Goal: Task Accomplishment & Management: Manage account settings

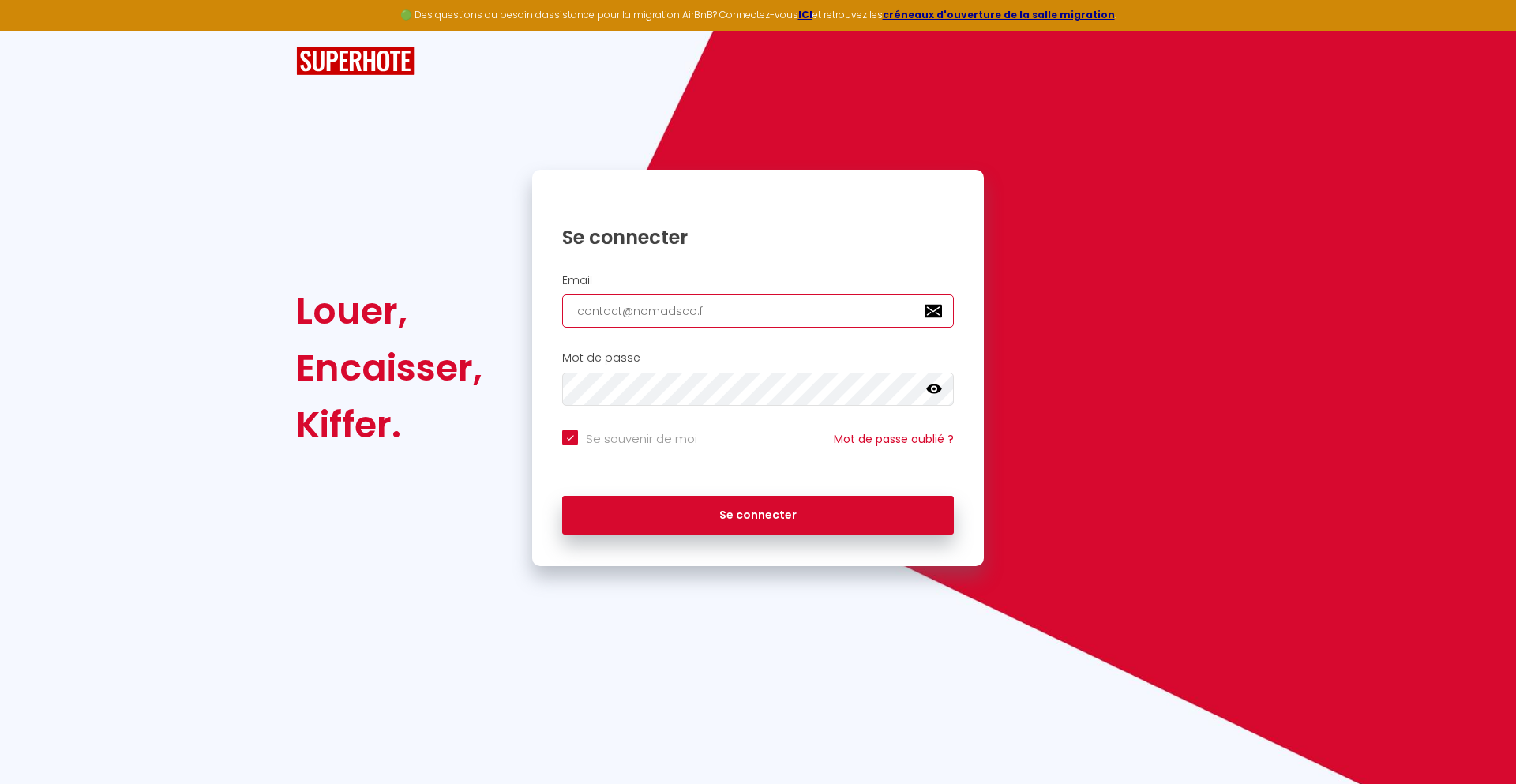
type input "[EMAIL_ADDRESS][DOMAIN_NAME]"
checkbox input "true"
type input "[EMAIL_ADDRESS][DOMAIN_NAME]"
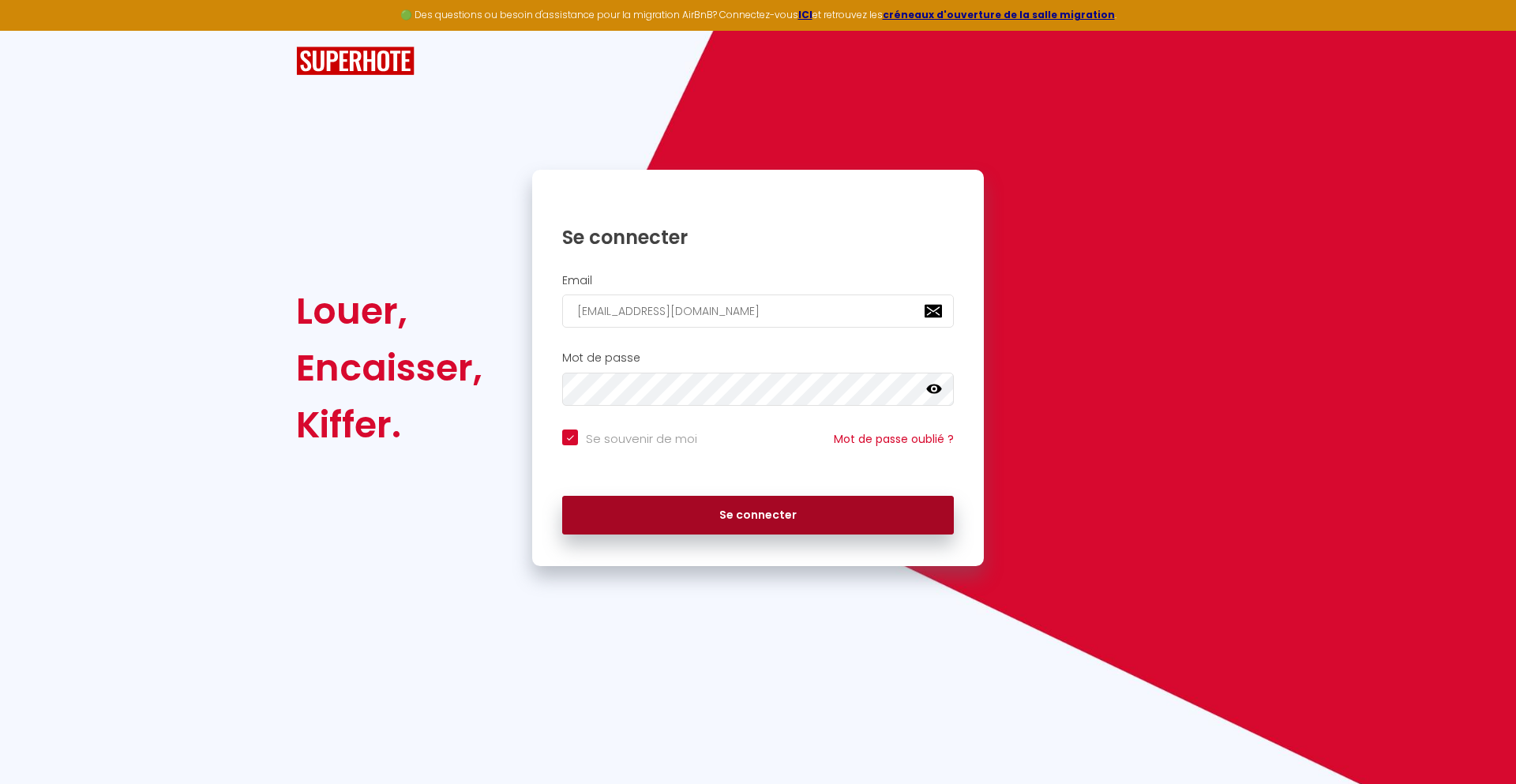
click at [758, 515] on button "Se connecter" at bounding box center [758, 516] width 392 height 39
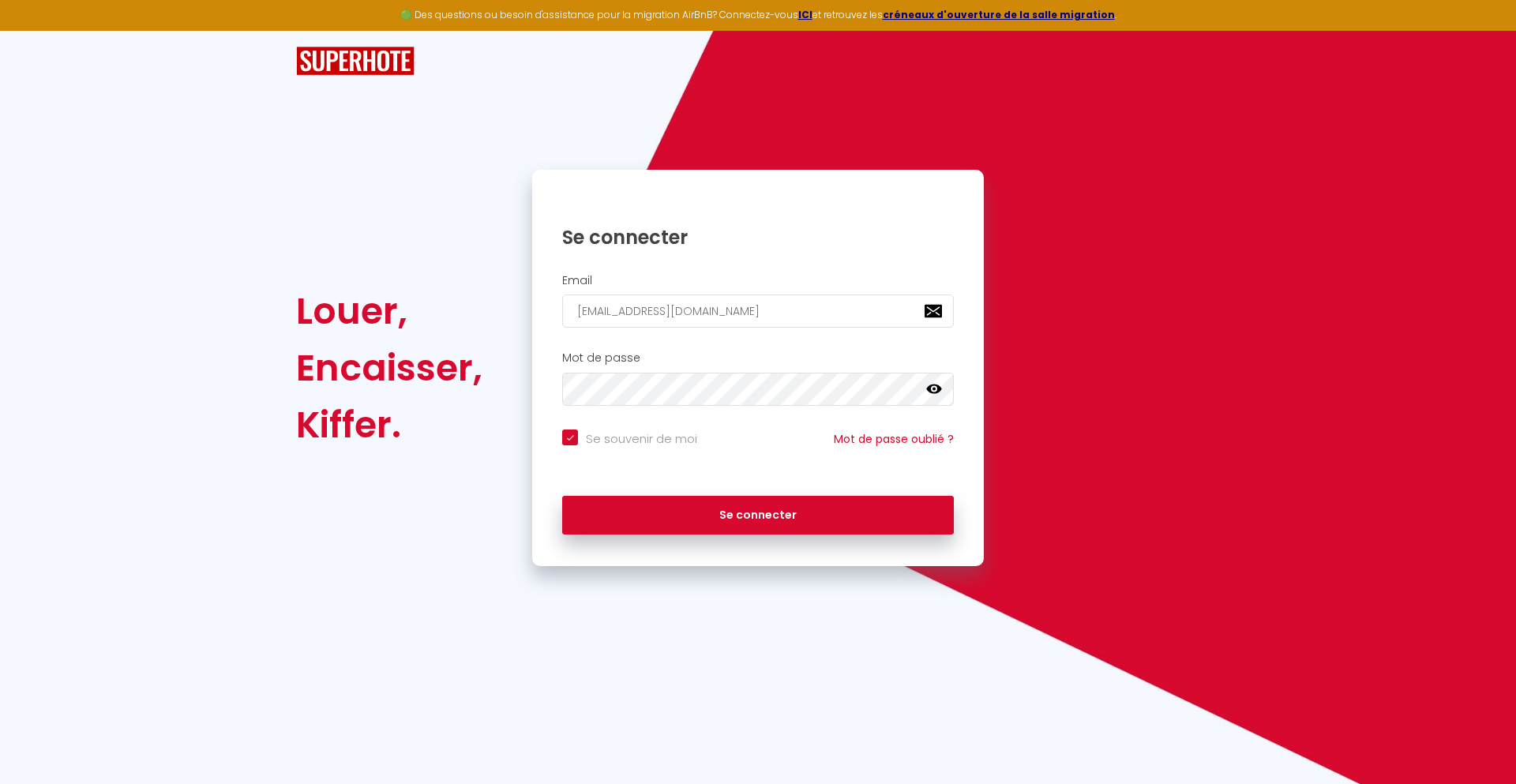
checkbox input "true"
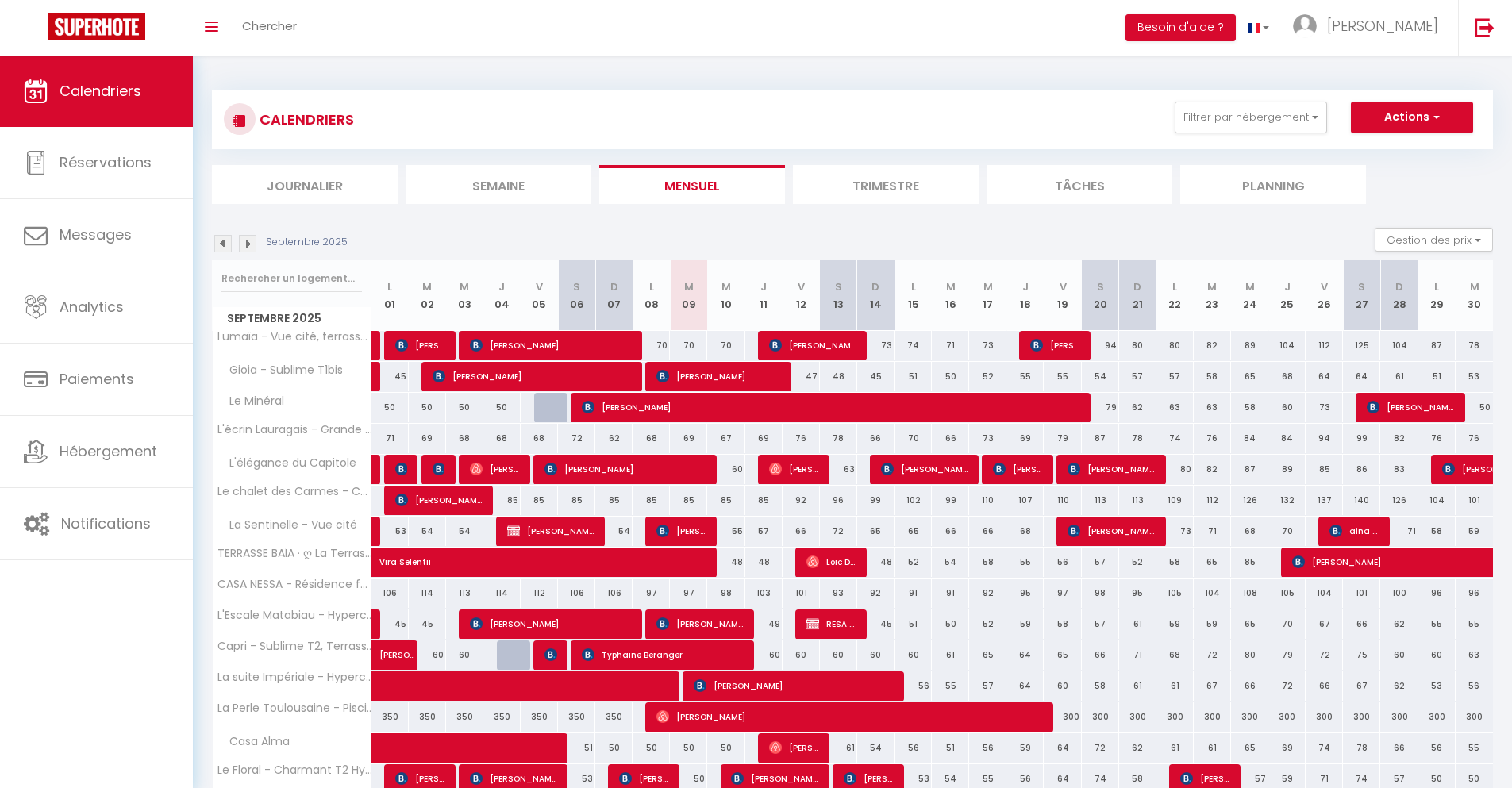
click at [305, 184] on li "Journalier" at bounding box center [304, 184] width 185 height 39
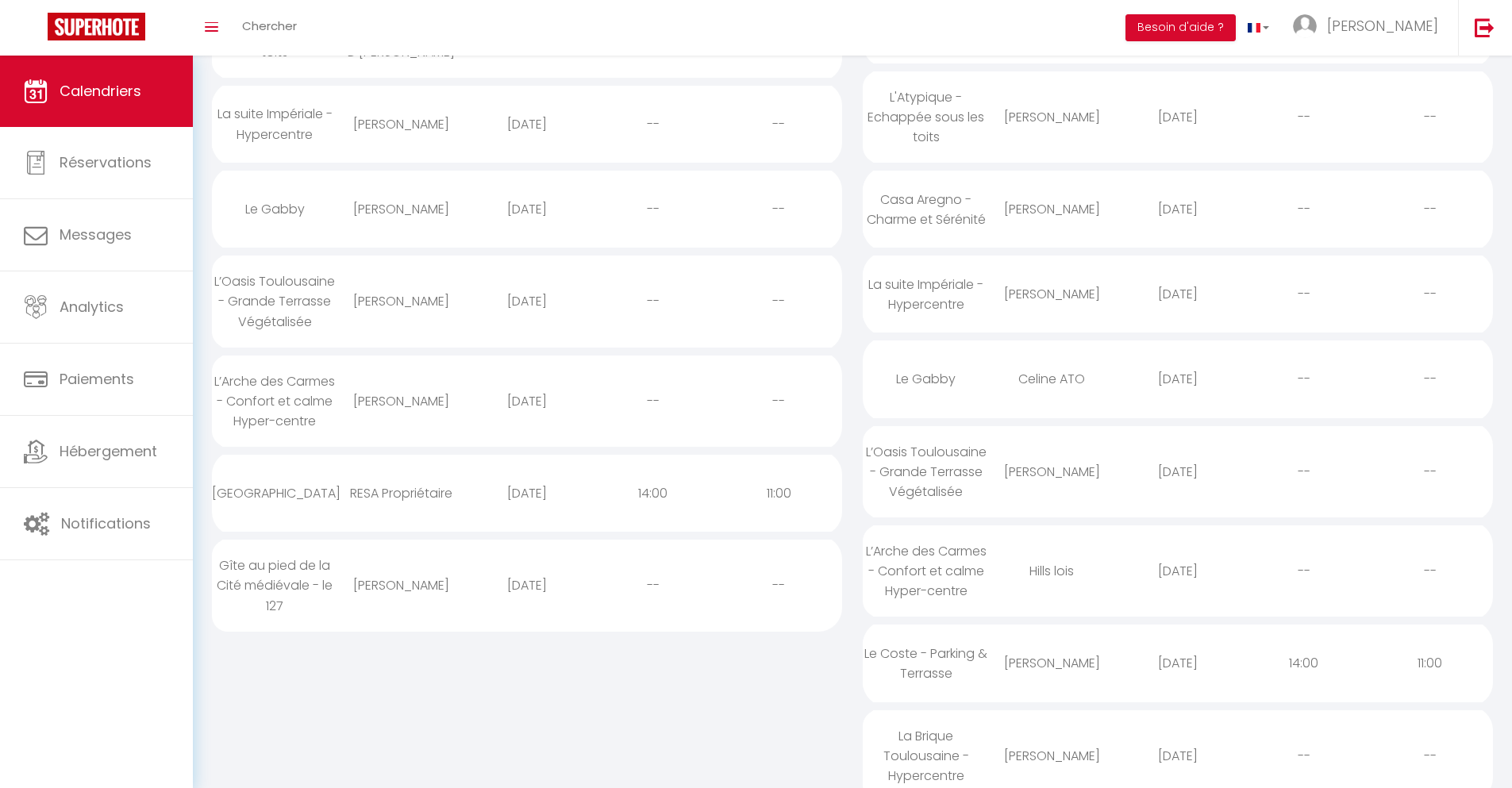
scroll to position [595, 0]
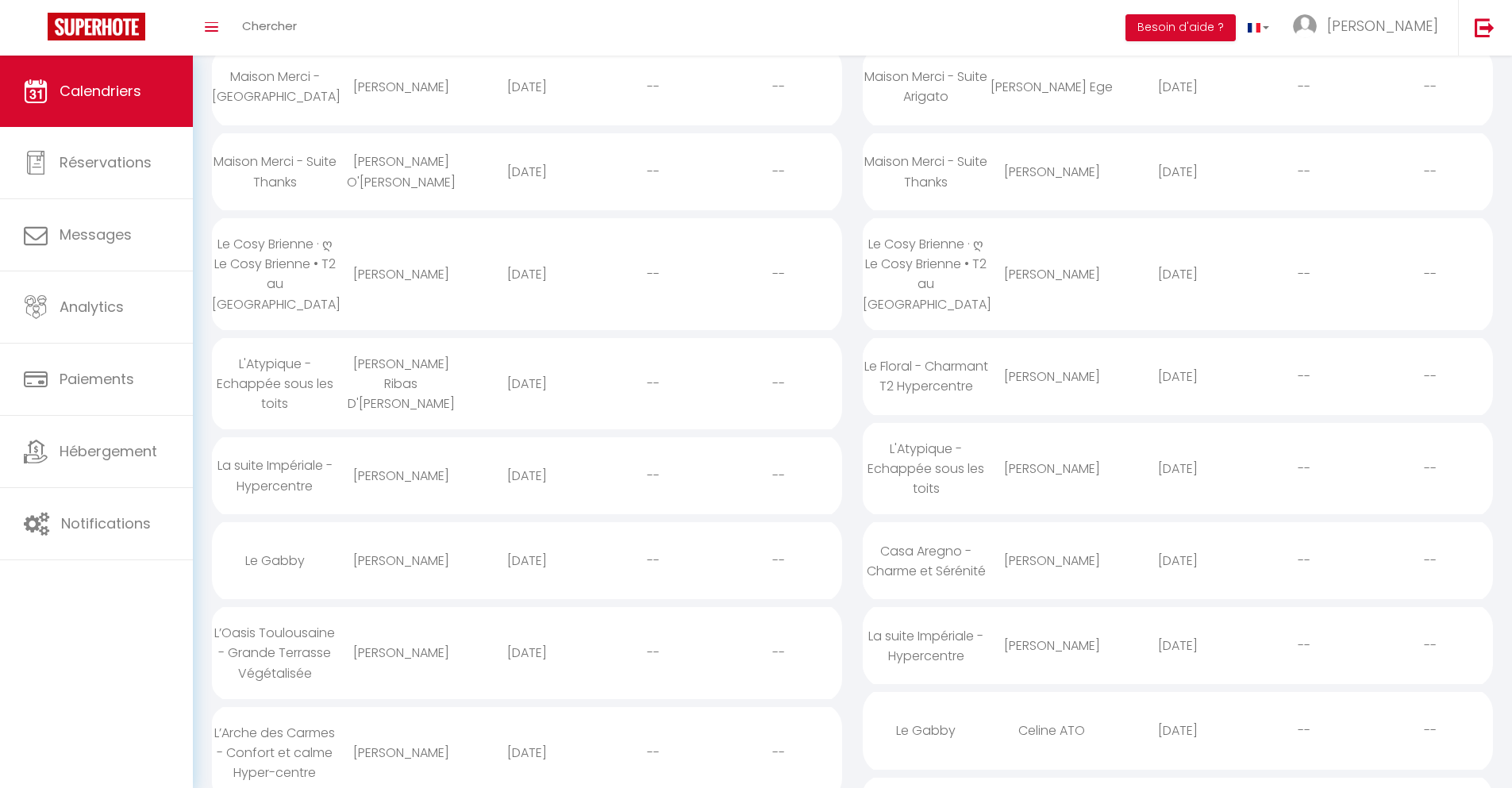
click at [1177, 745] on div "[DATE]" at bounding box center [1178, 731] width 126 height 52
select select "0"
select select "1"
select select
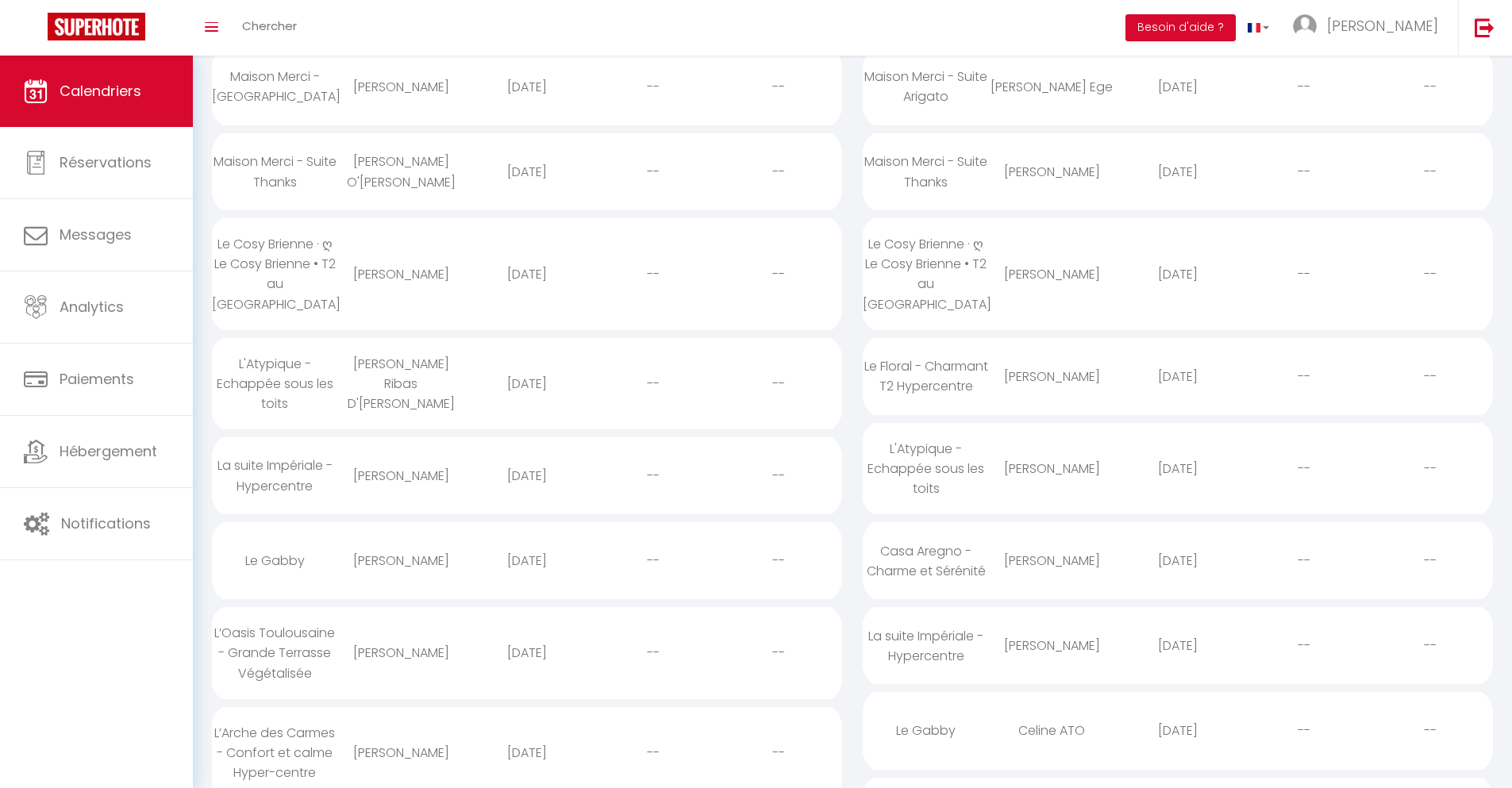
select select
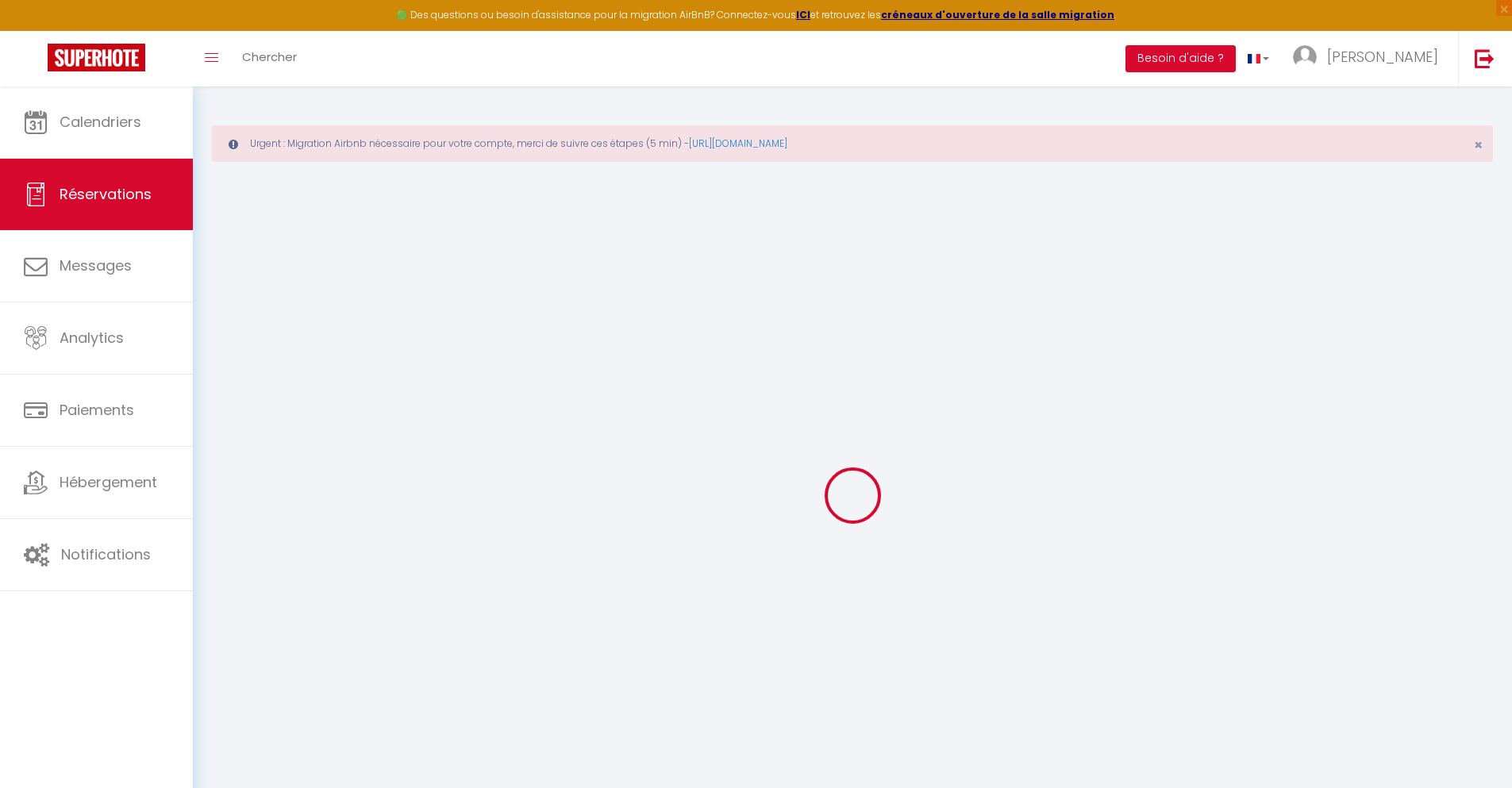
select select
checkbox input "false"
select select
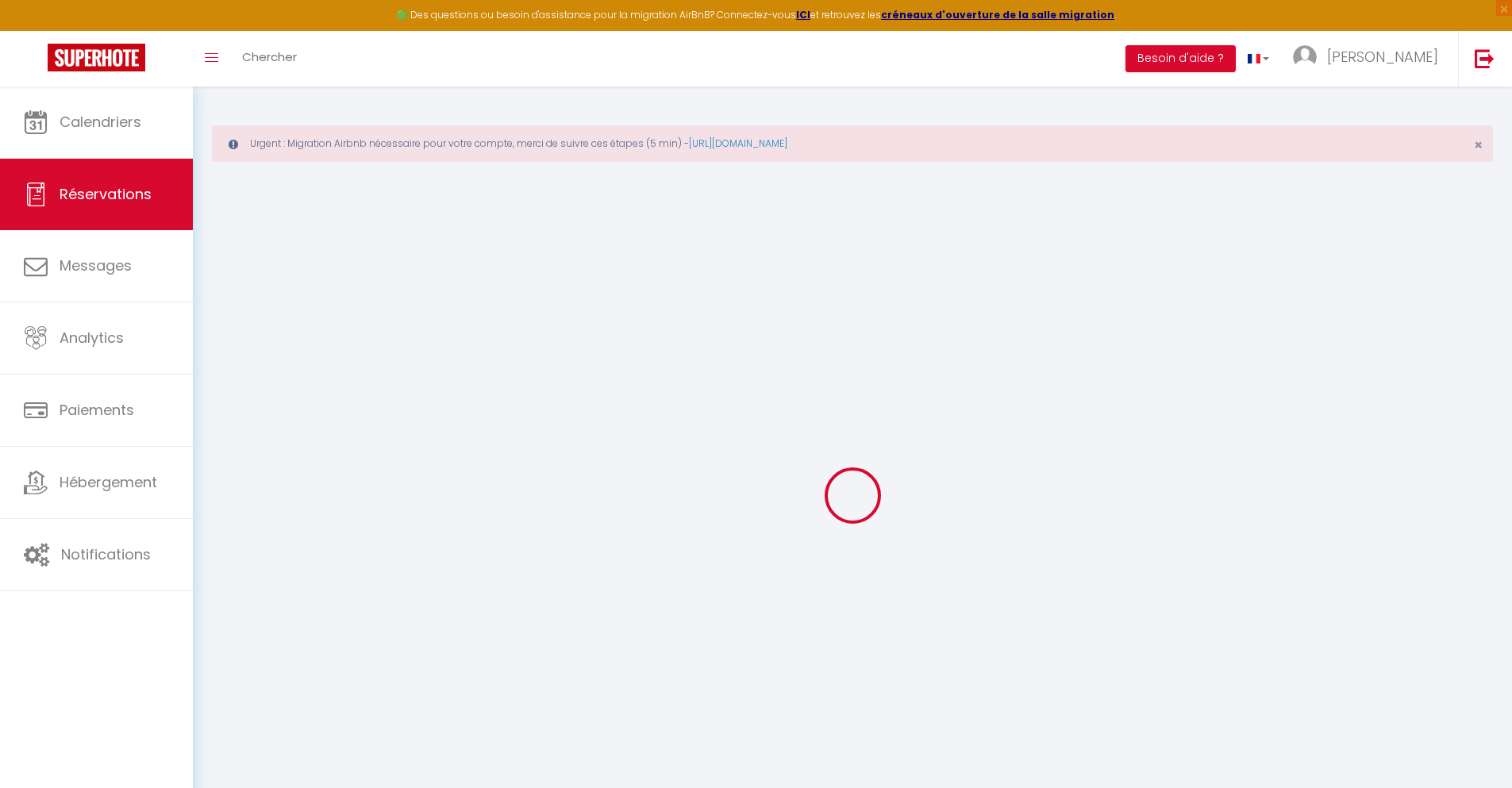
checkbox input "false"
type textarea "** THIS RESERVATION HAS BEEN PRE-PAID ** BOOKING NOTE : Payment charge is EUR 1…"
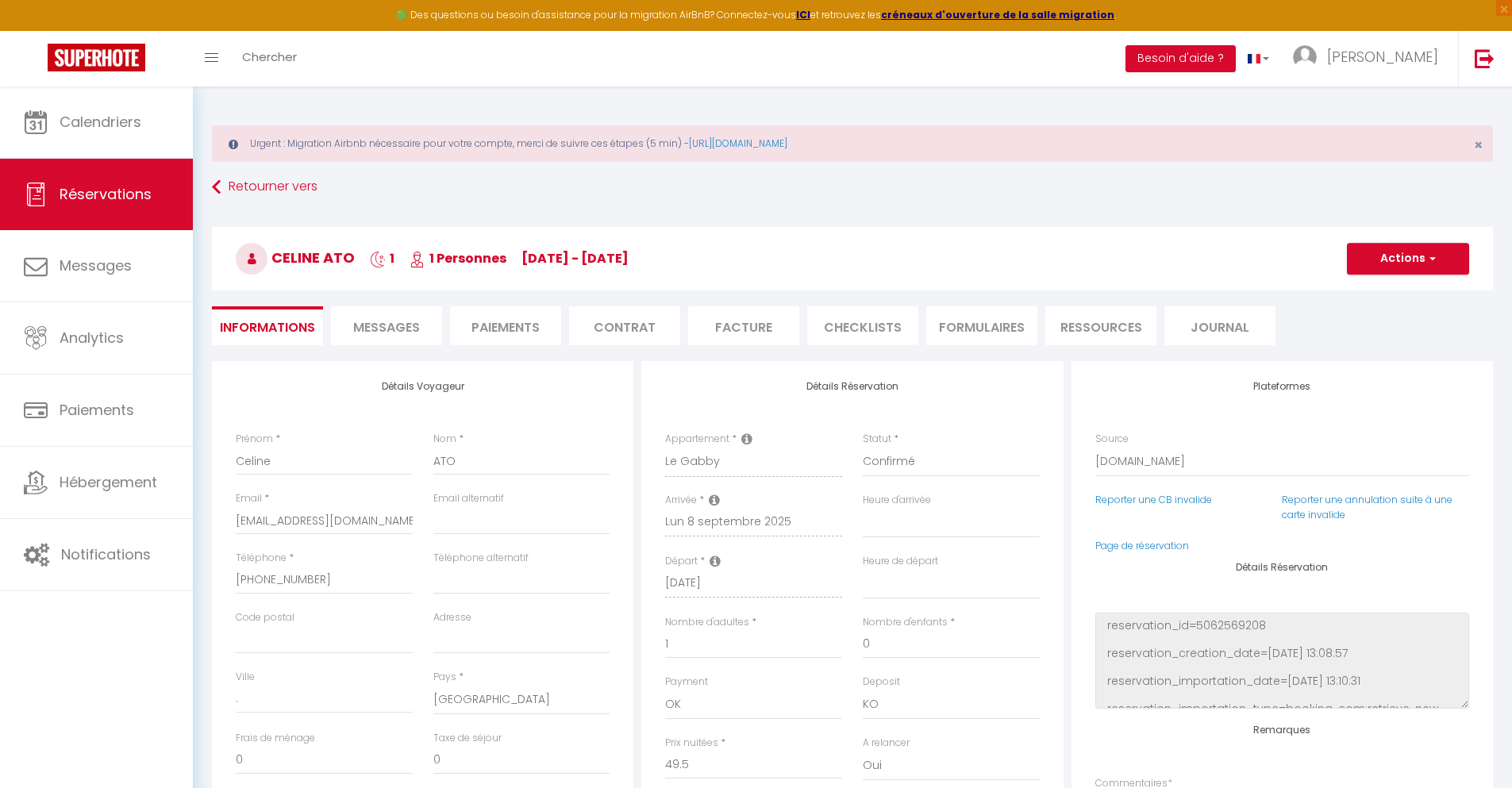
type input "32"
type input "3.24"
select select
checkbox input "false"
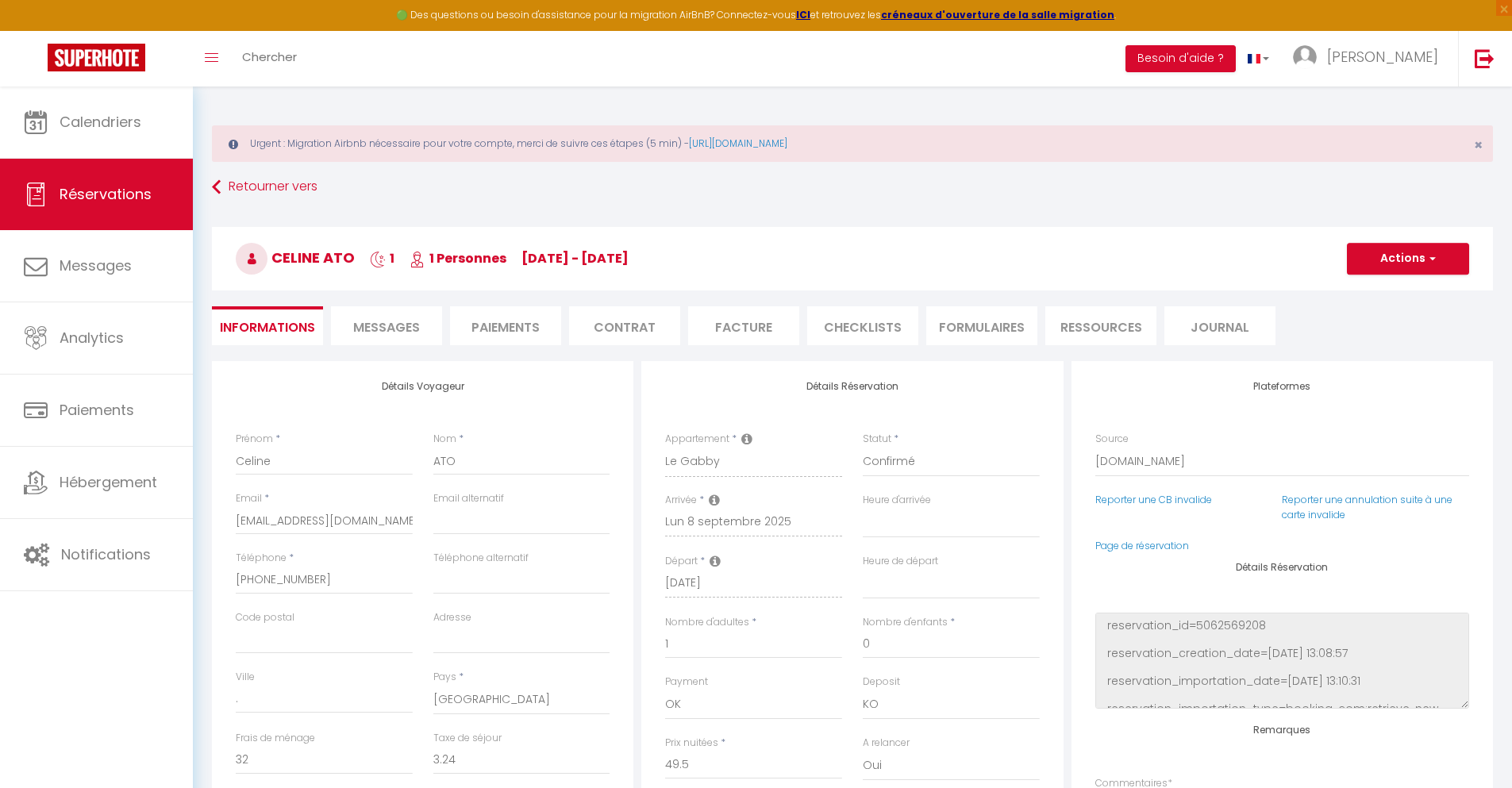
select select
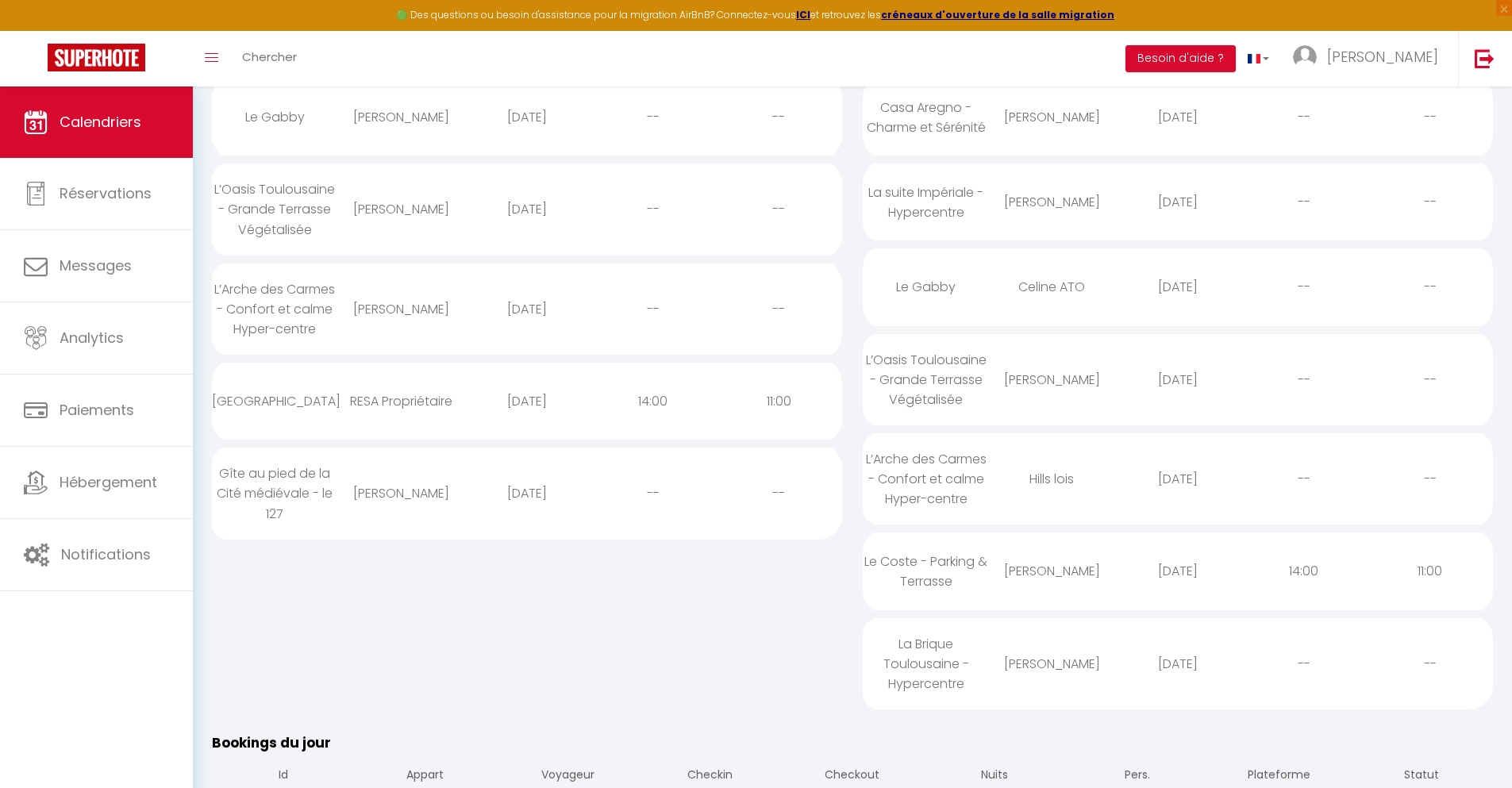
scroll to position [793, 0]
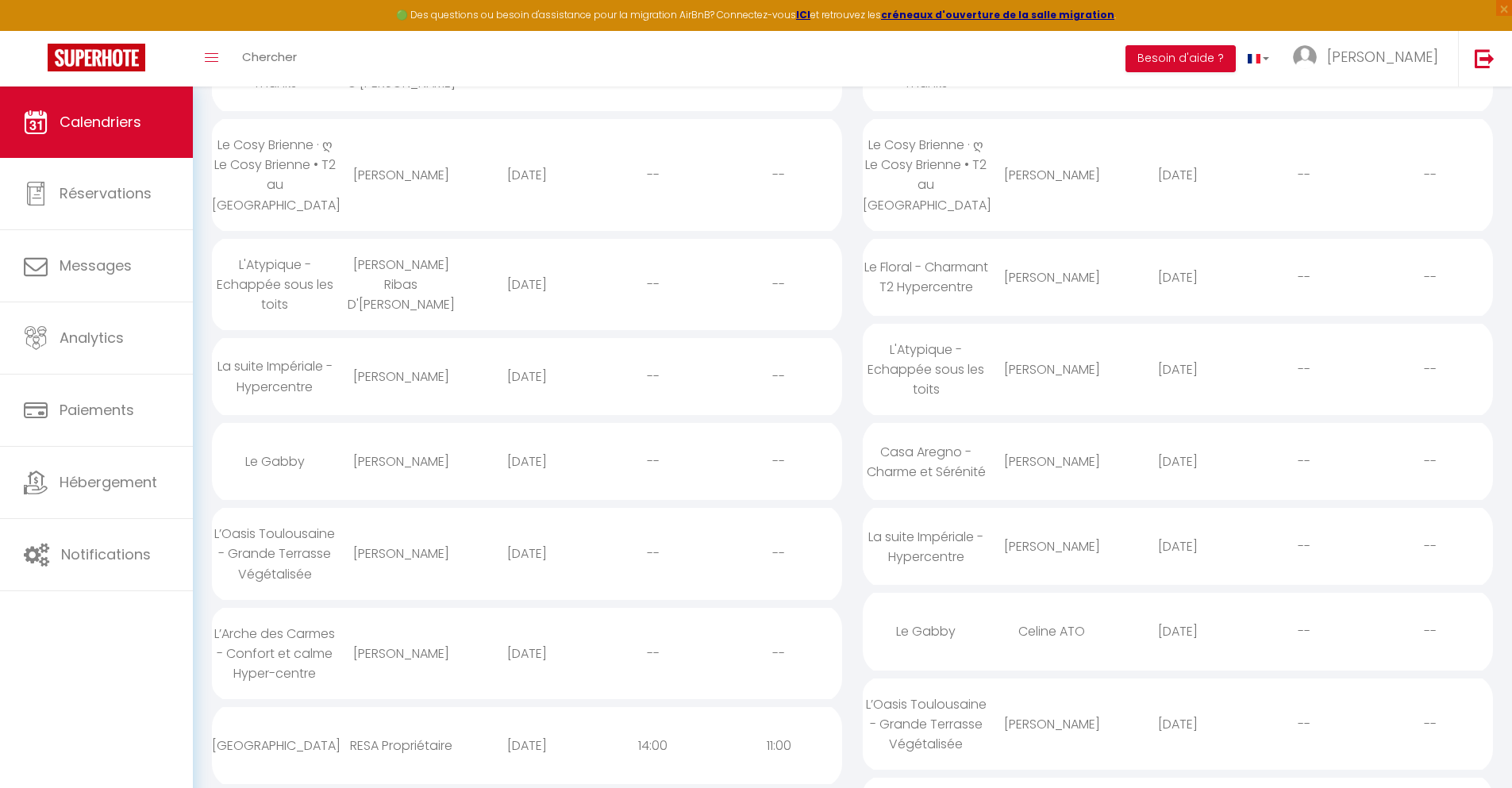
click at [1177, 738] on div "[DATE]" at bounding box center [1178, 724] width 126 height 52
select select "0"
select select "1"
select select
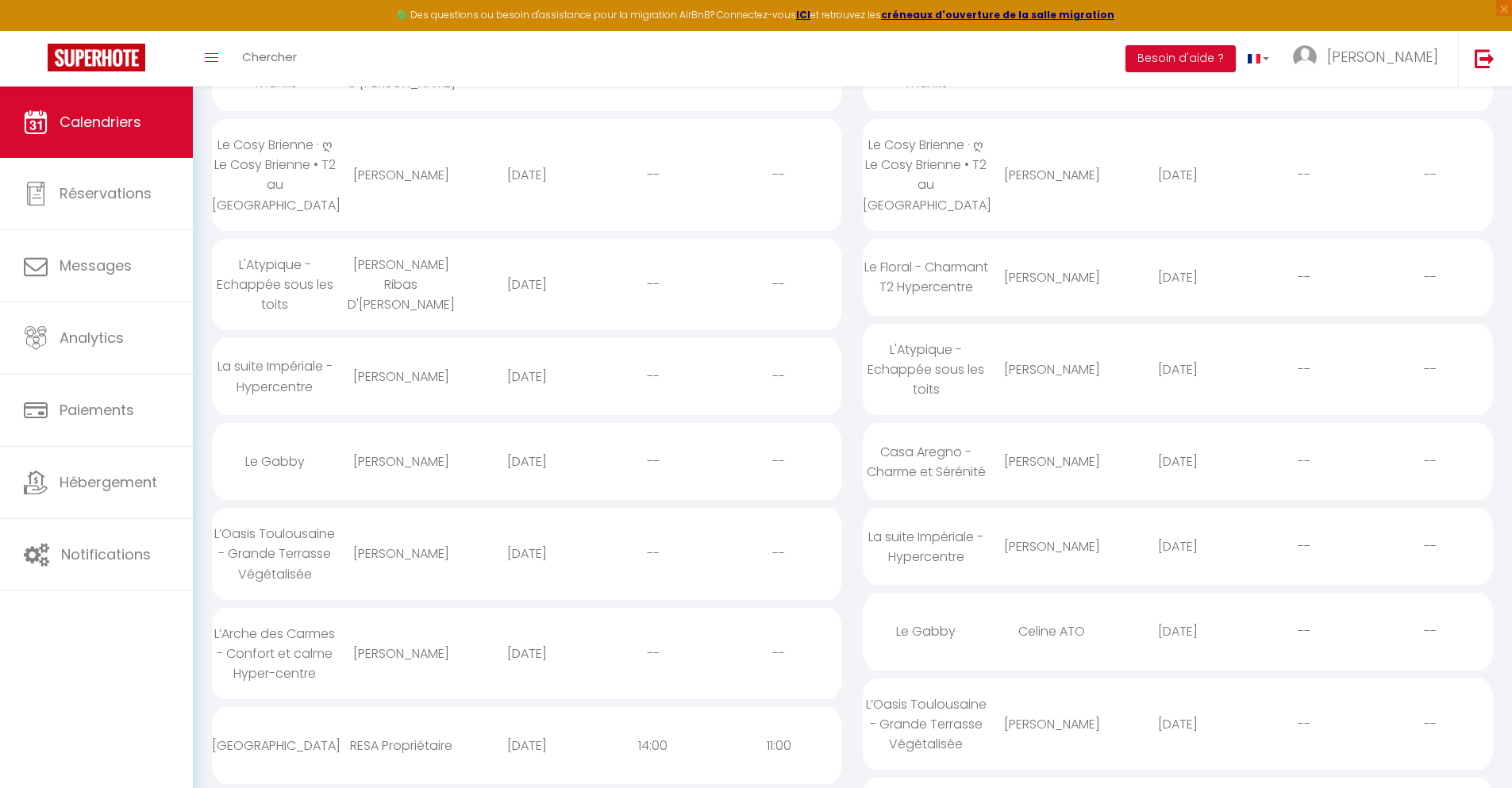
select select
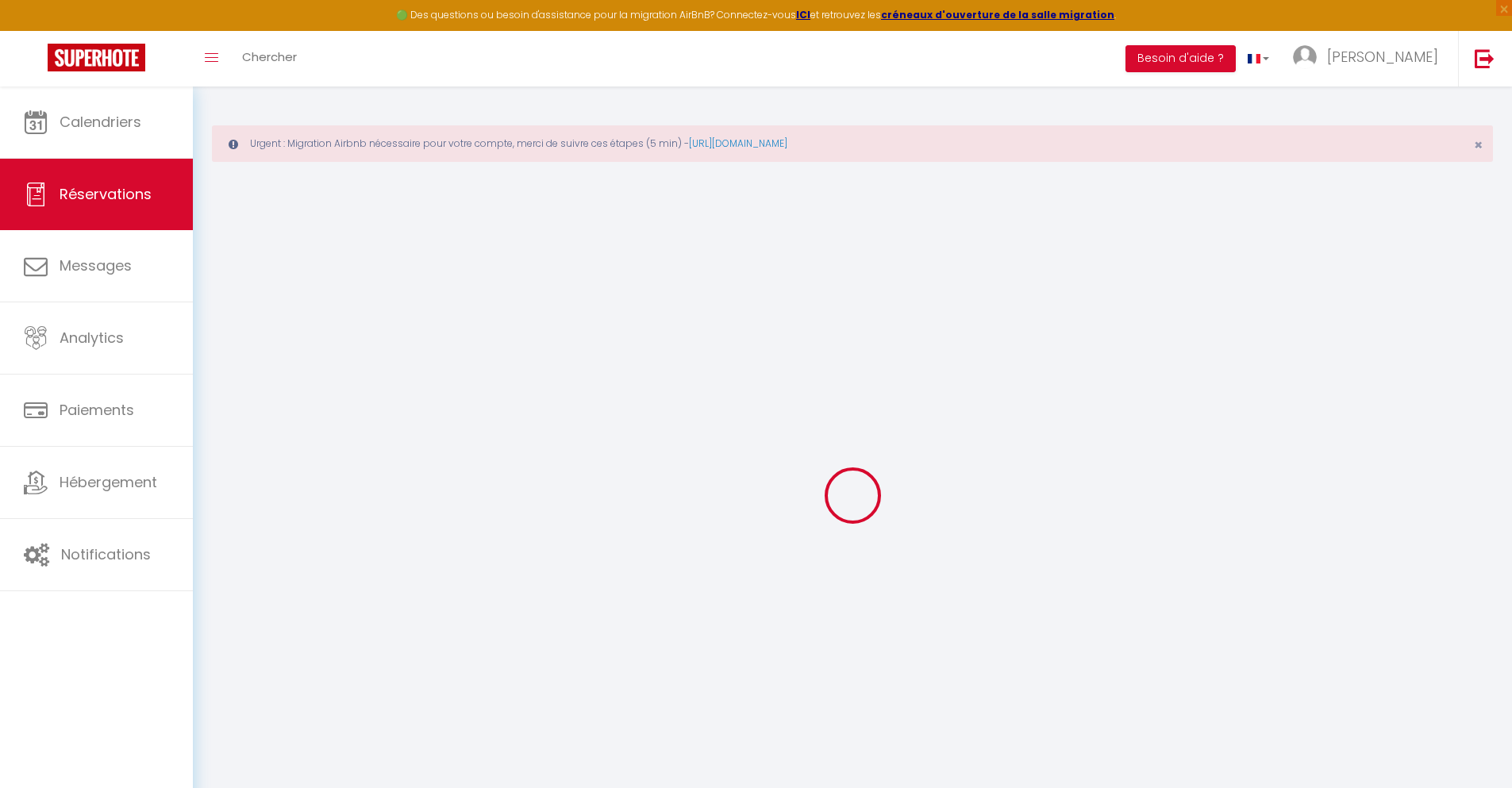
select select
checkbox input "false"
select select
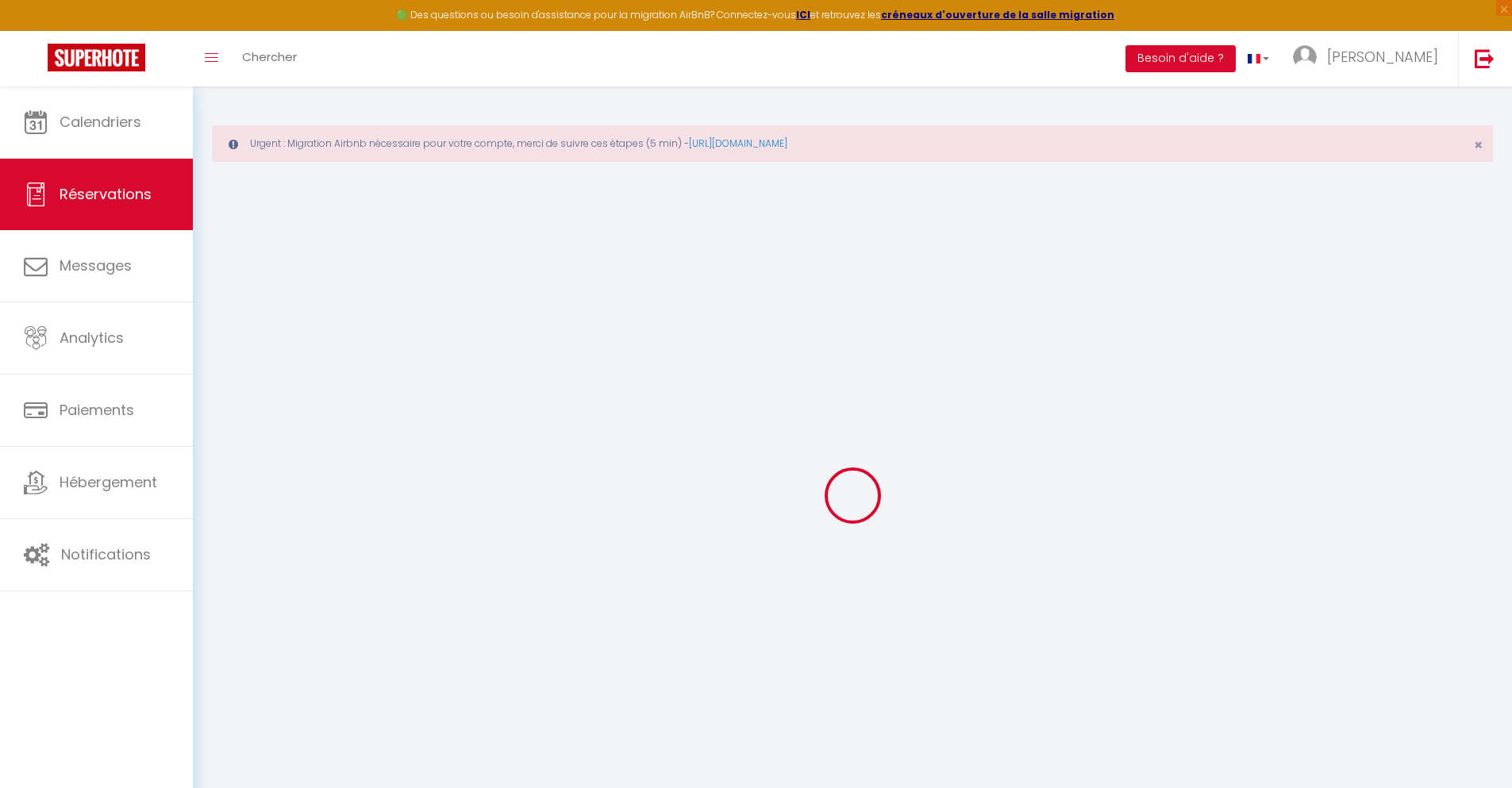
checkbox input "false"
type textarea "** THIS RESERVATION HAS BEEN PRE-PAID ** Reservation has a cancellation grace p…"
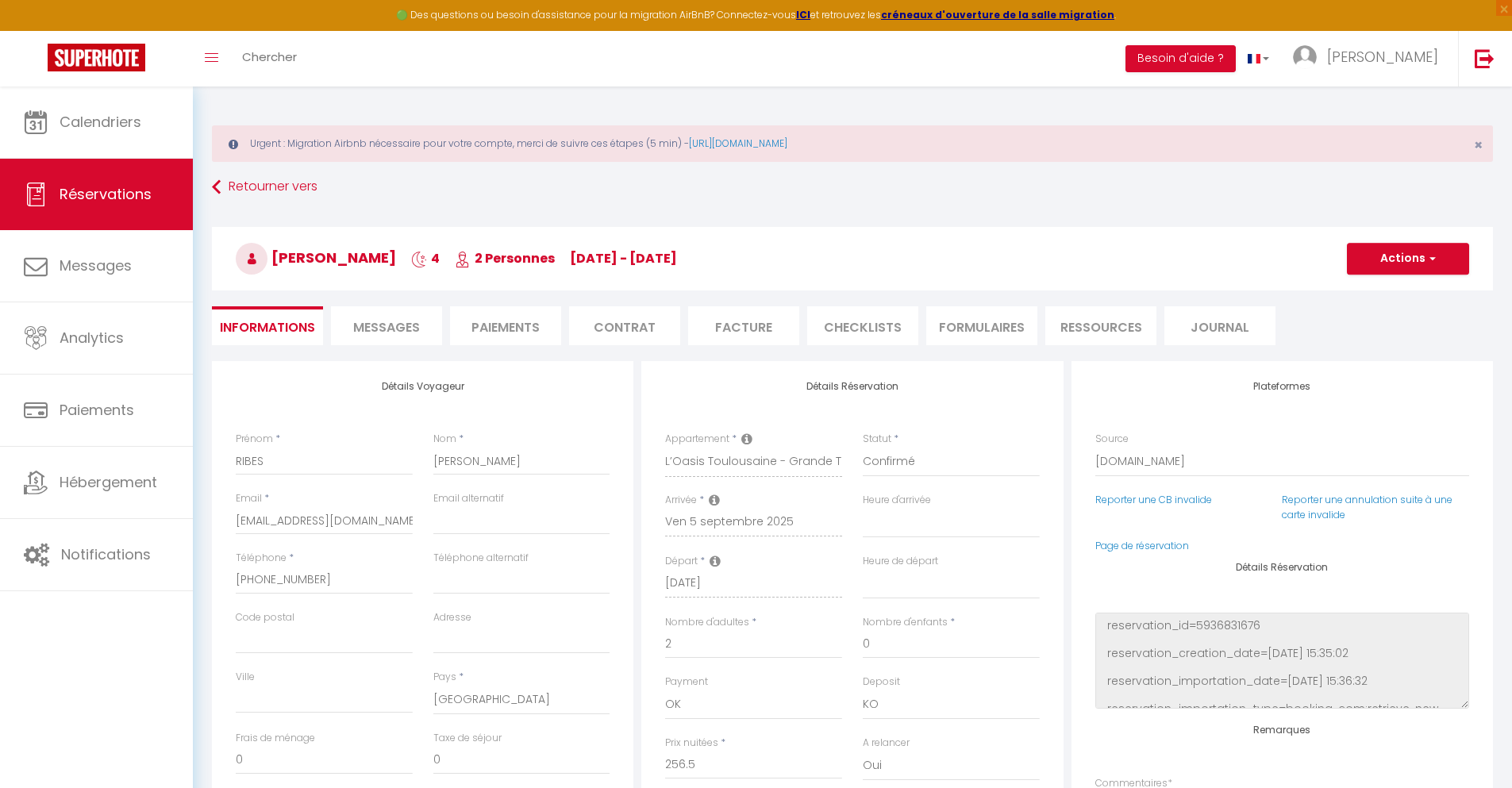
type input "40"
type input "16.79"
select select
checkbox input "false"
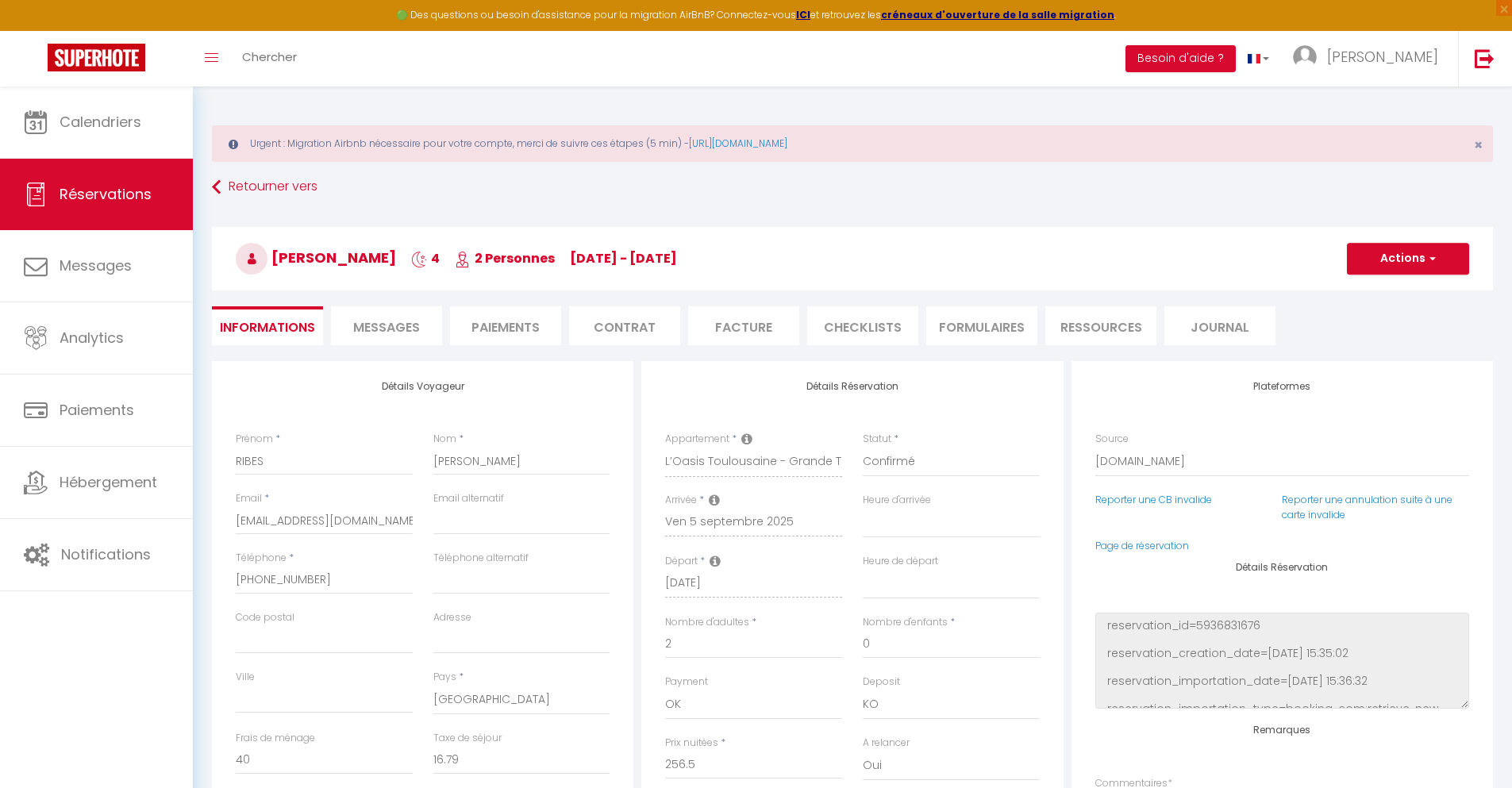
select select
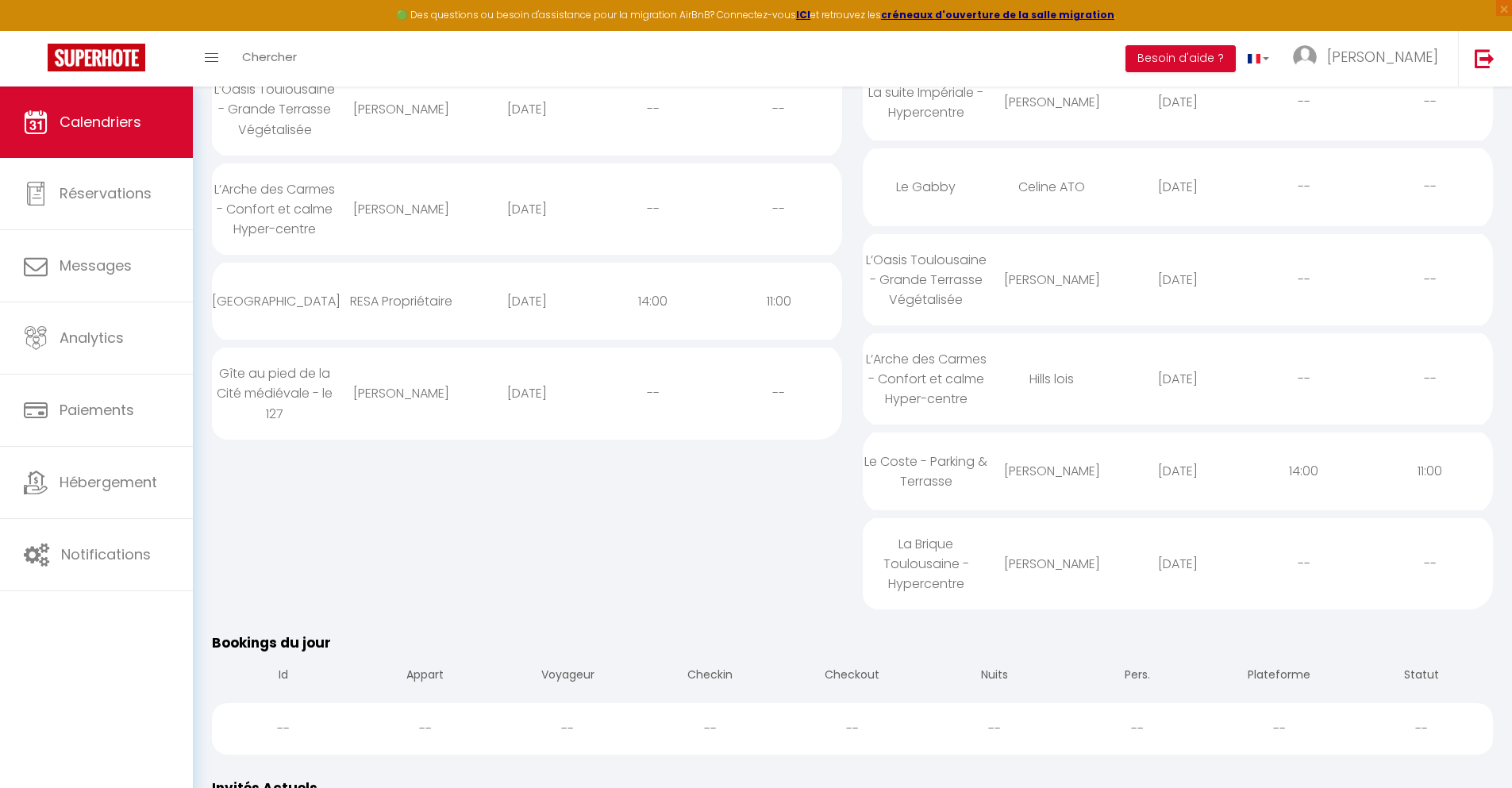
scroll to position [893, 0]
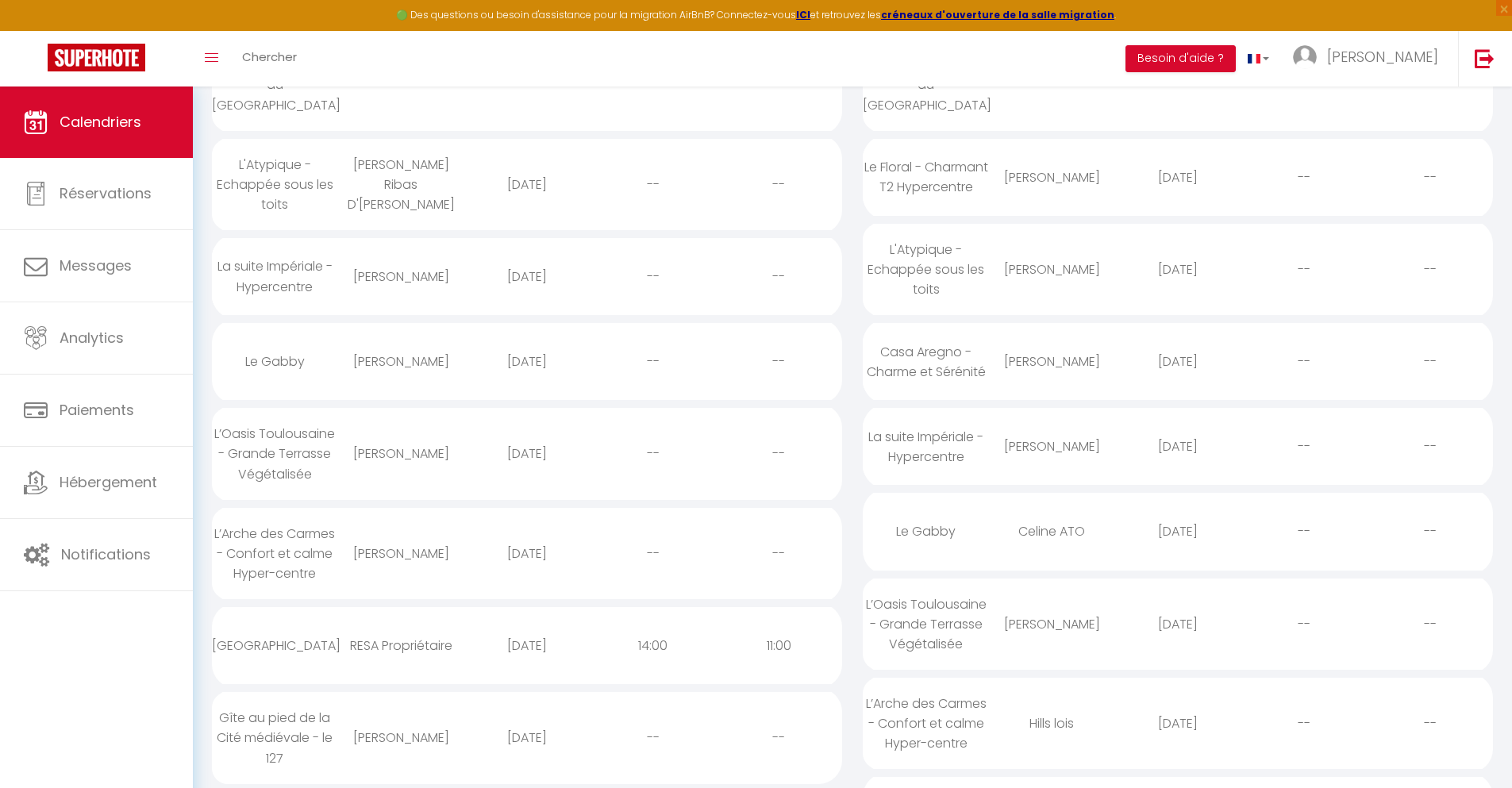
click at [1177, 738] on div "[DATE]" at bounding box center [1178, 723] width 126 height 52
select select "0"
select select "1"
select select
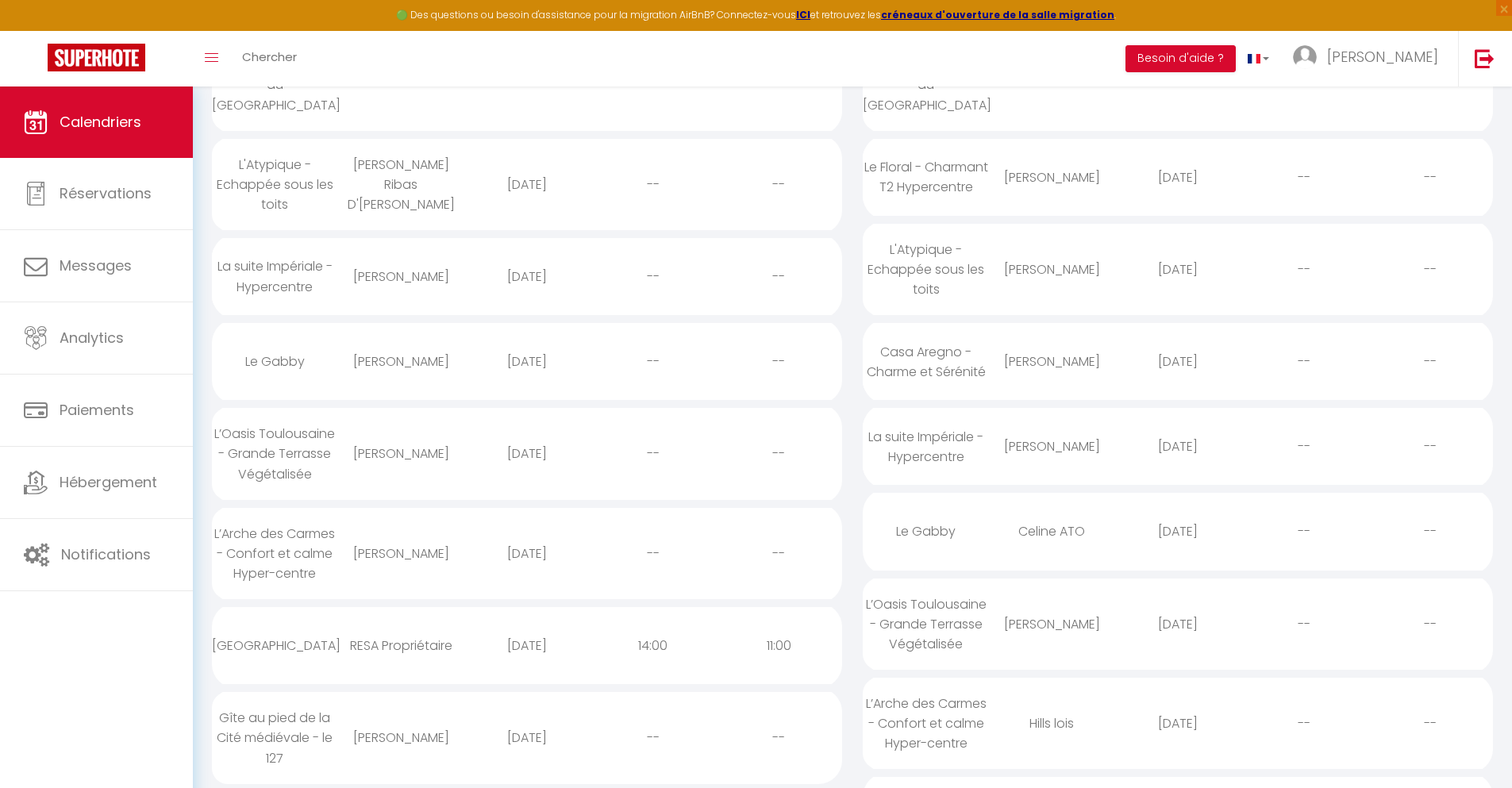
select select
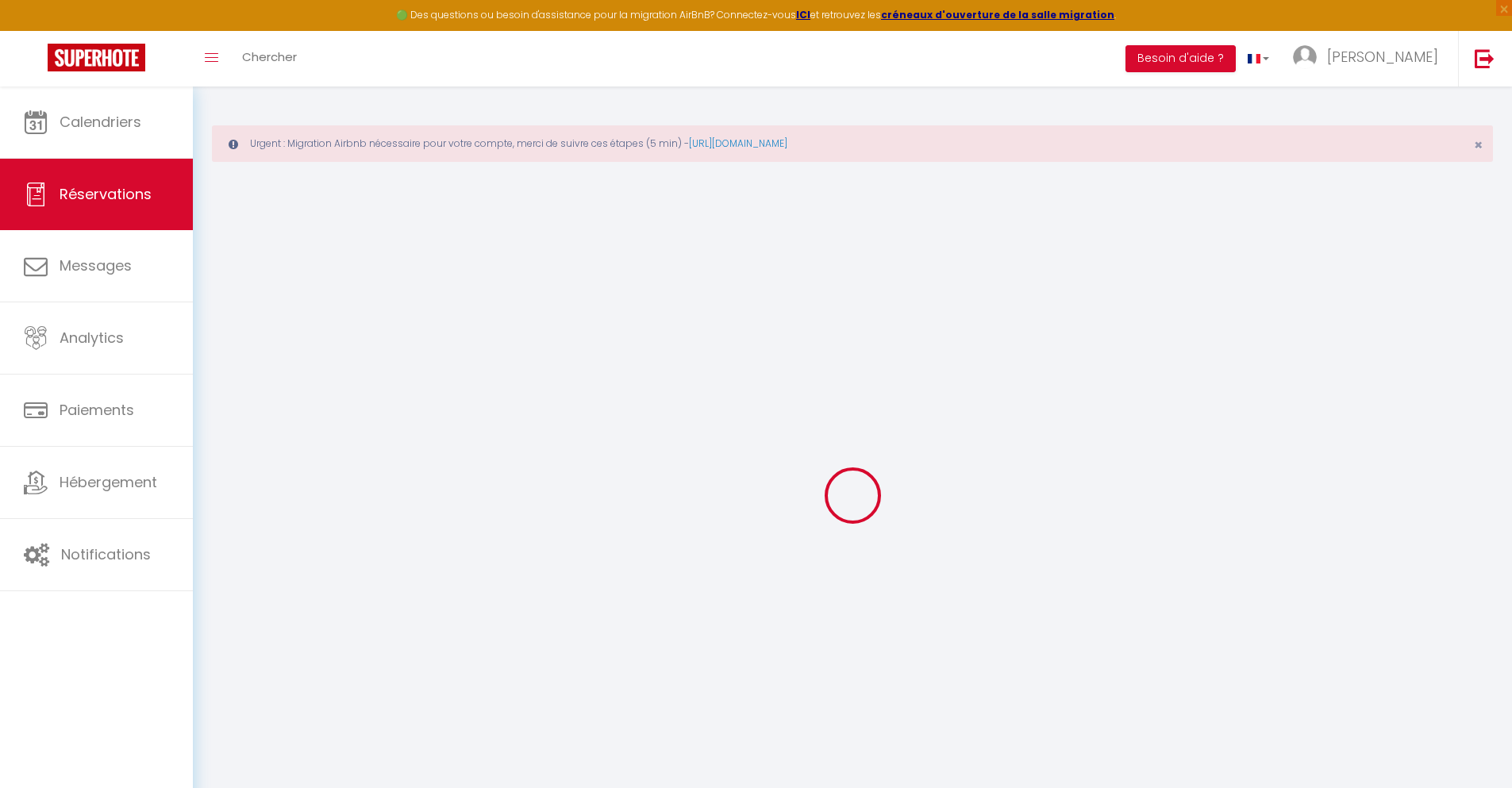
select select
checkbox input "false"
select select
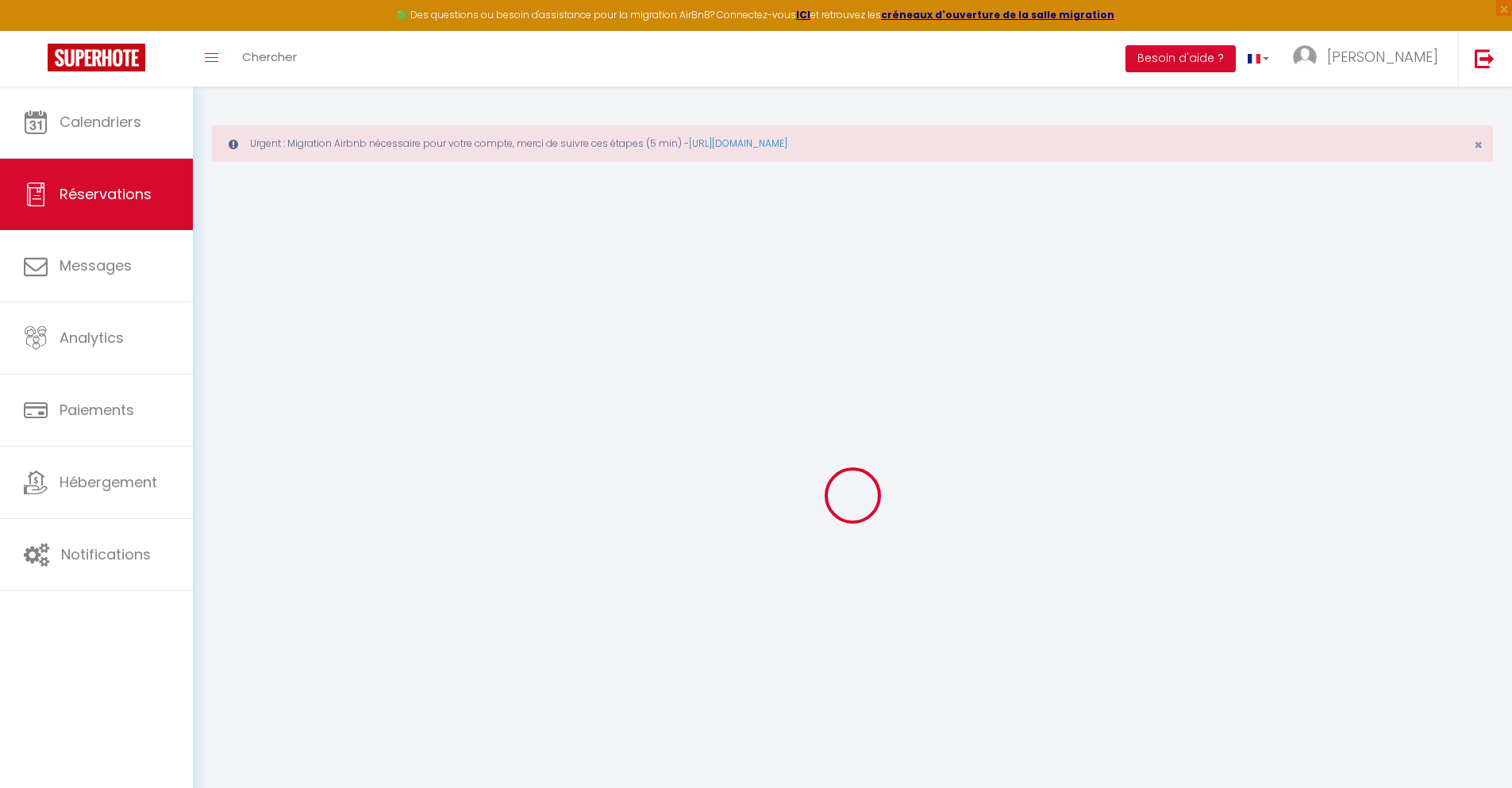
checkbox input "false"
type textarea "** THIS RESERVATION HAS BEEN PRE-PAID ** BOOKING NOTE : Payment charge is EUR 3…"
type input "45"
type input "14.49"
select select
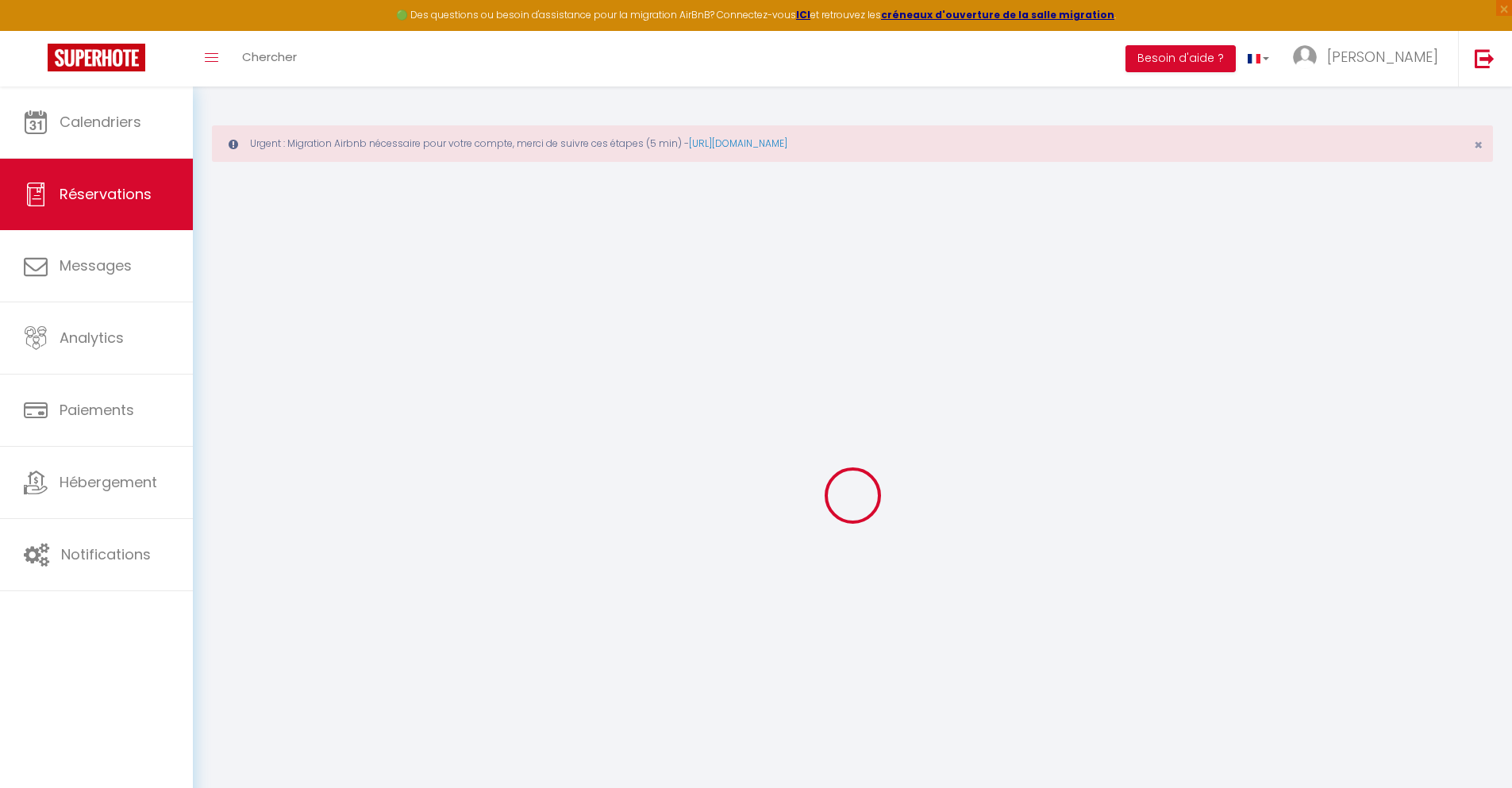
select select
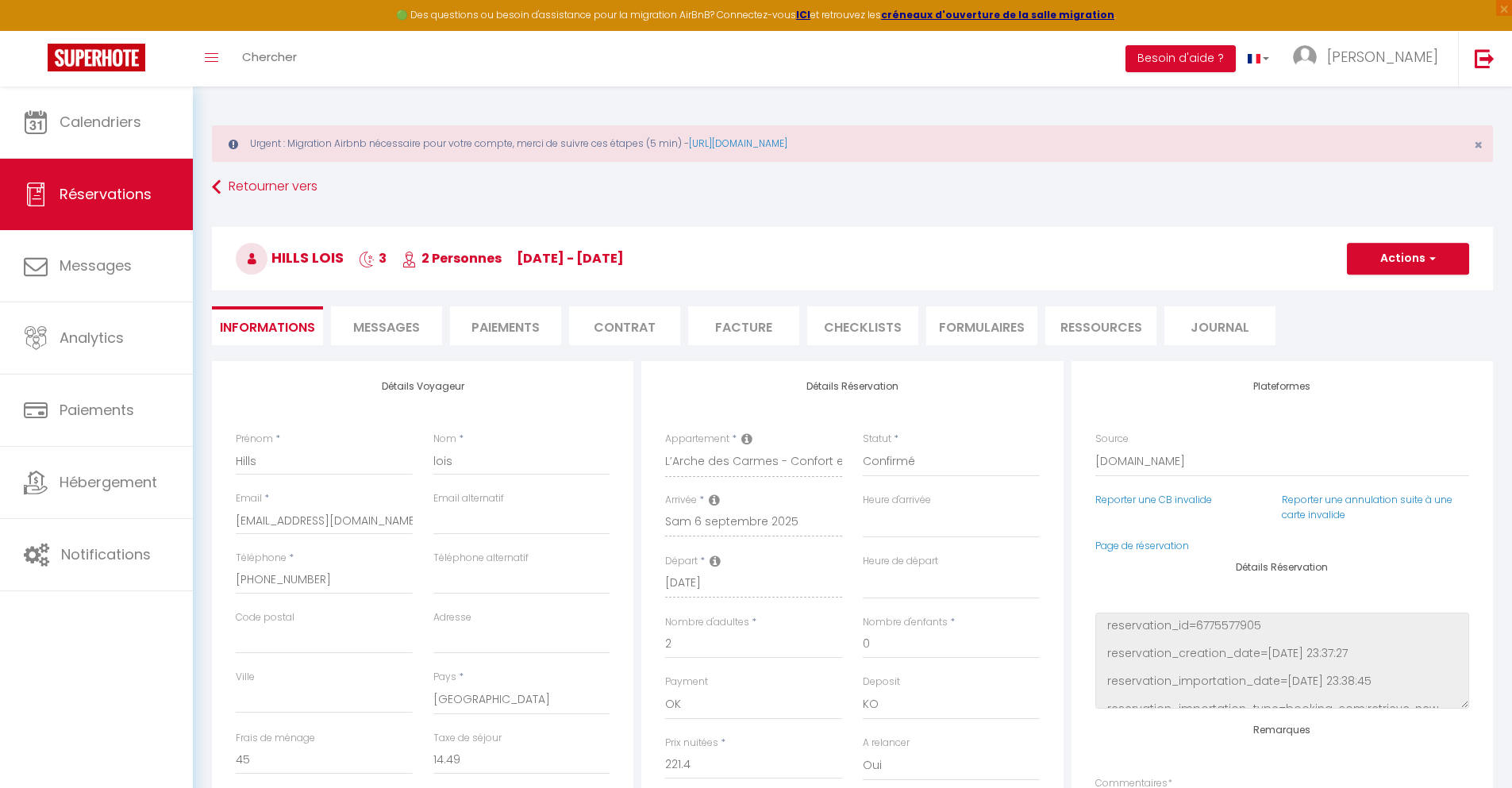
checkbox input "false"
select select
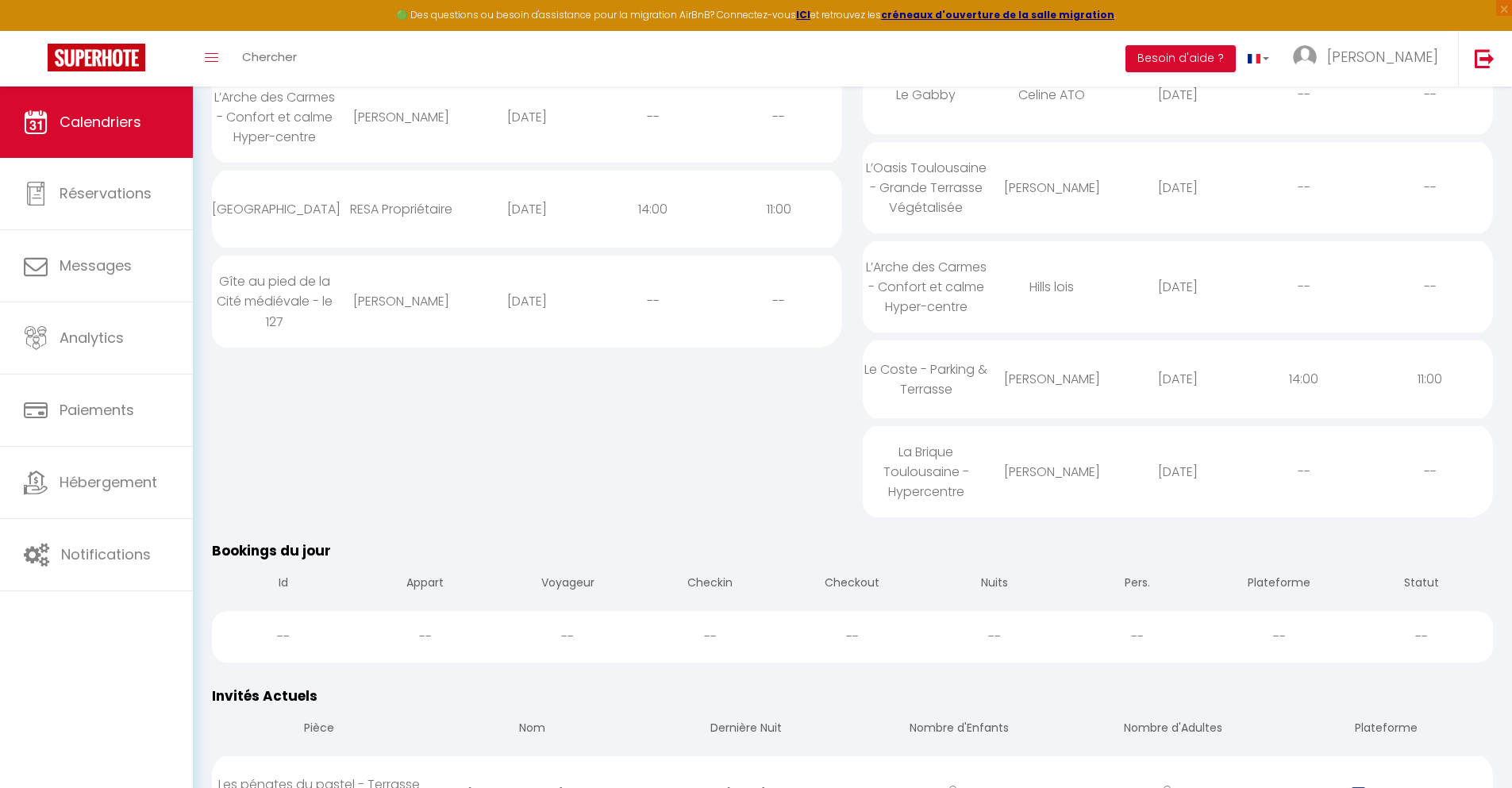
scroll to position [977, 0]
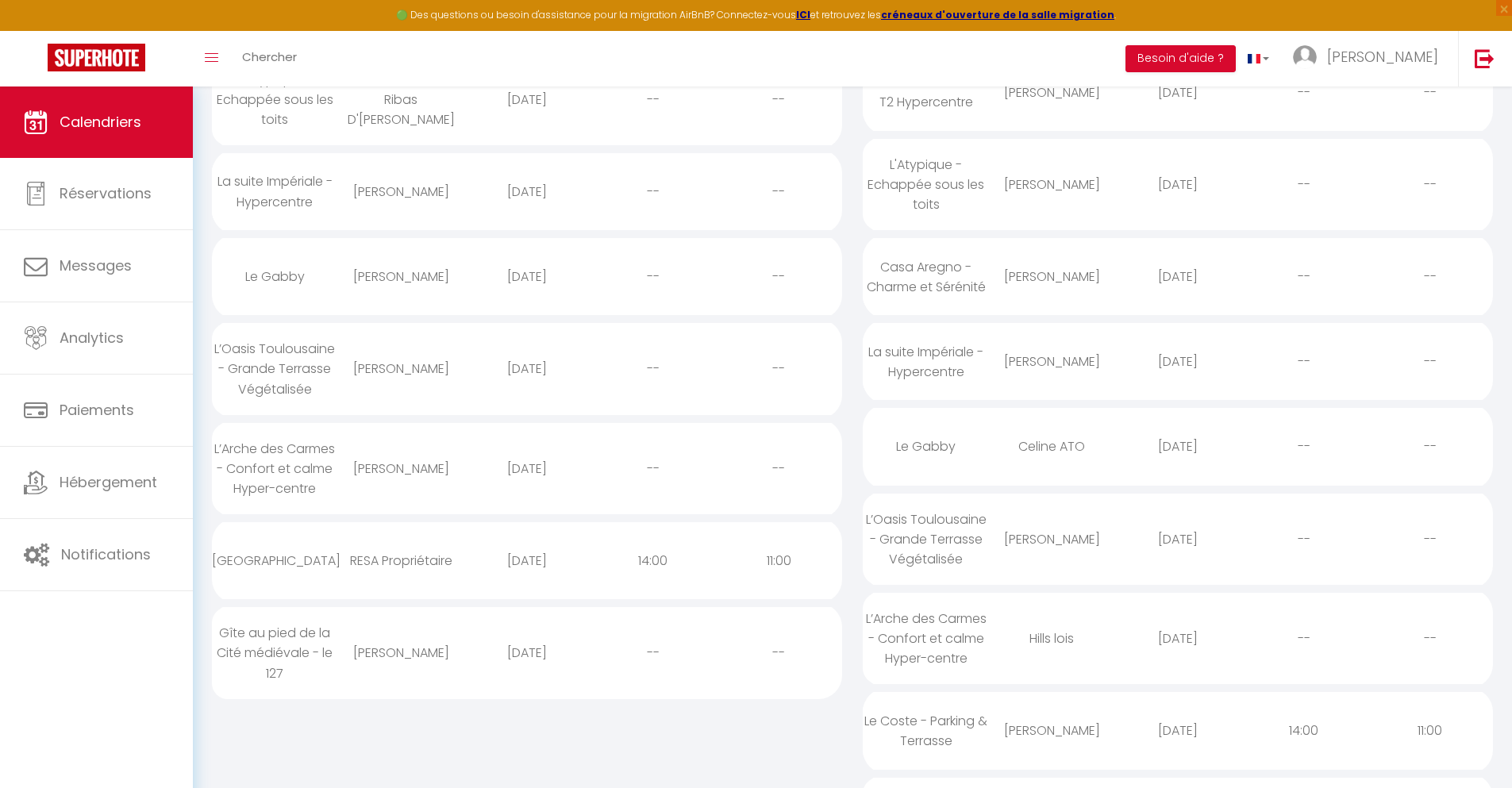
click at [1177, 745] on div "[DATE]" at bounding box center [1178, 731] width 126 height 52
select select "0"
select select "1"
select select
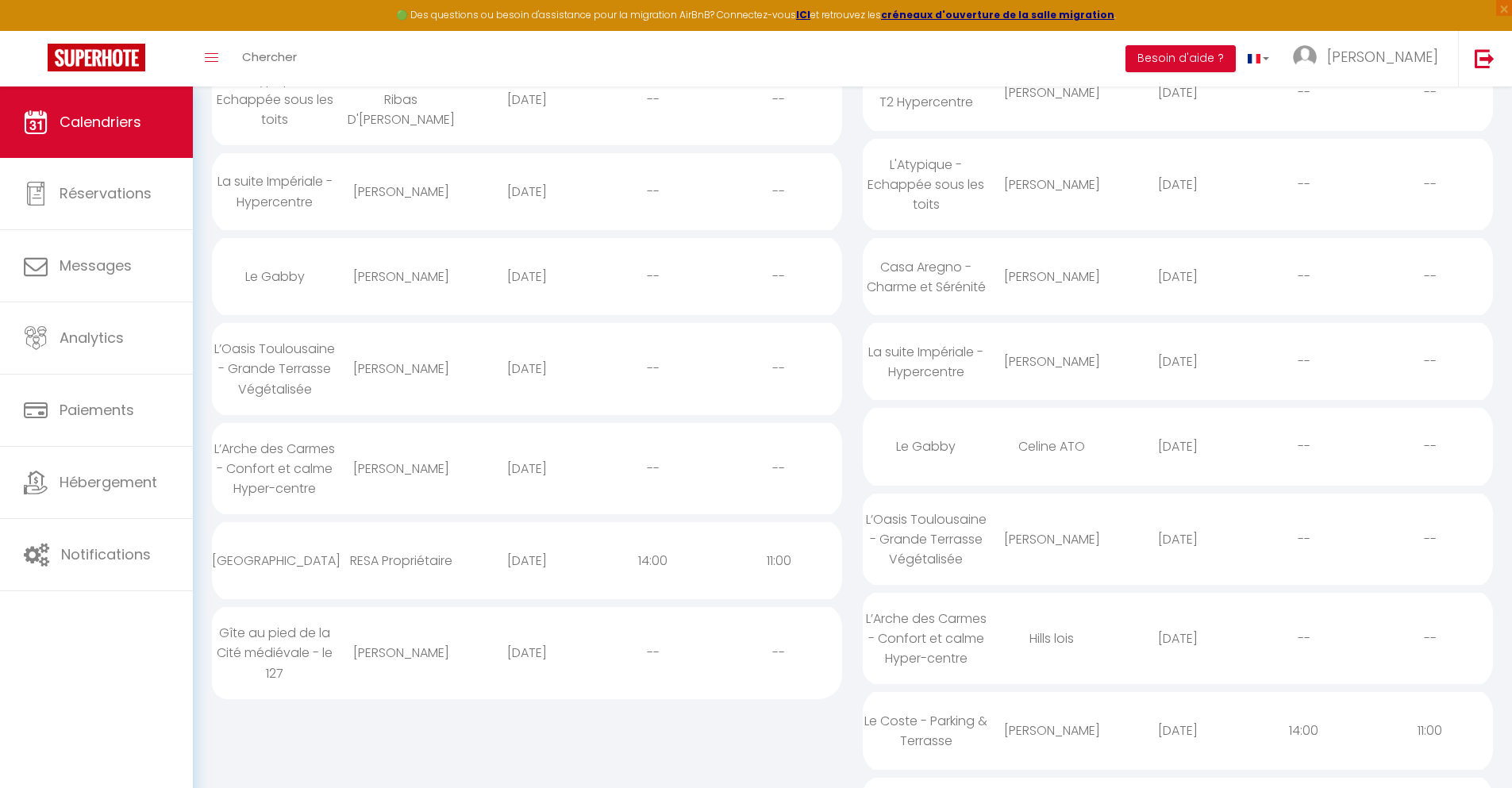
select select
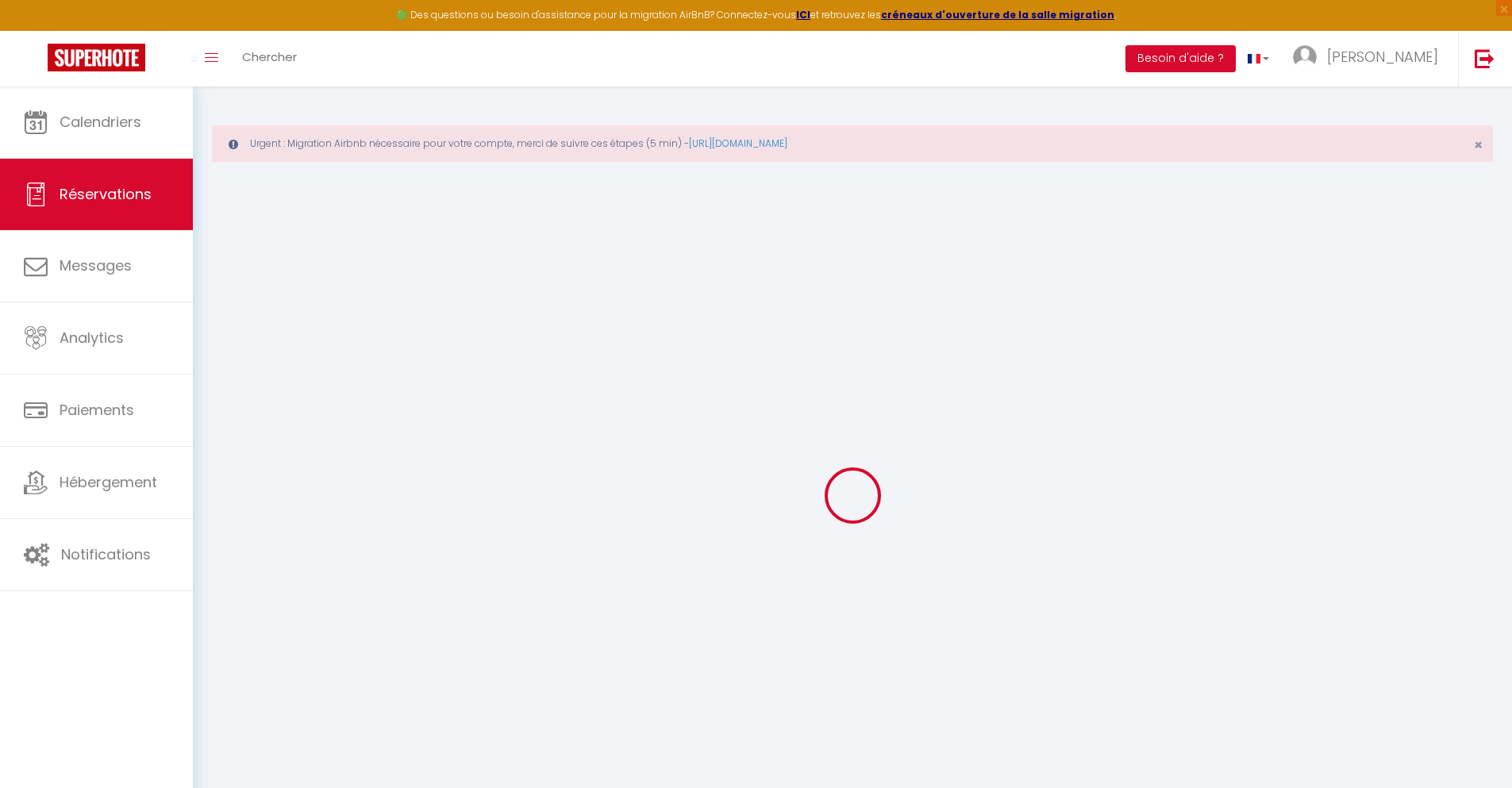
select select
checkbox input "false"
select select
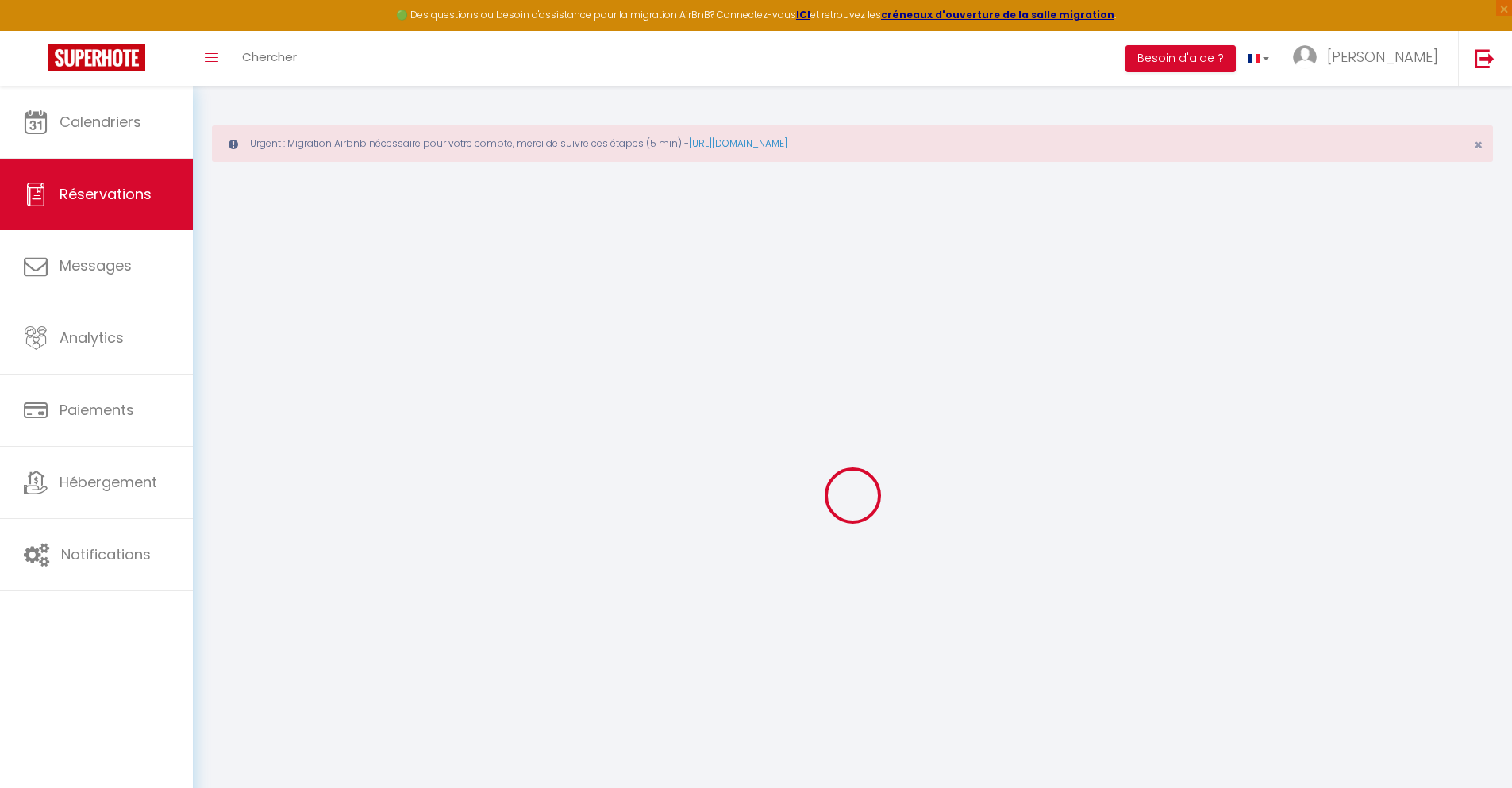
select select
checkbox input "false"
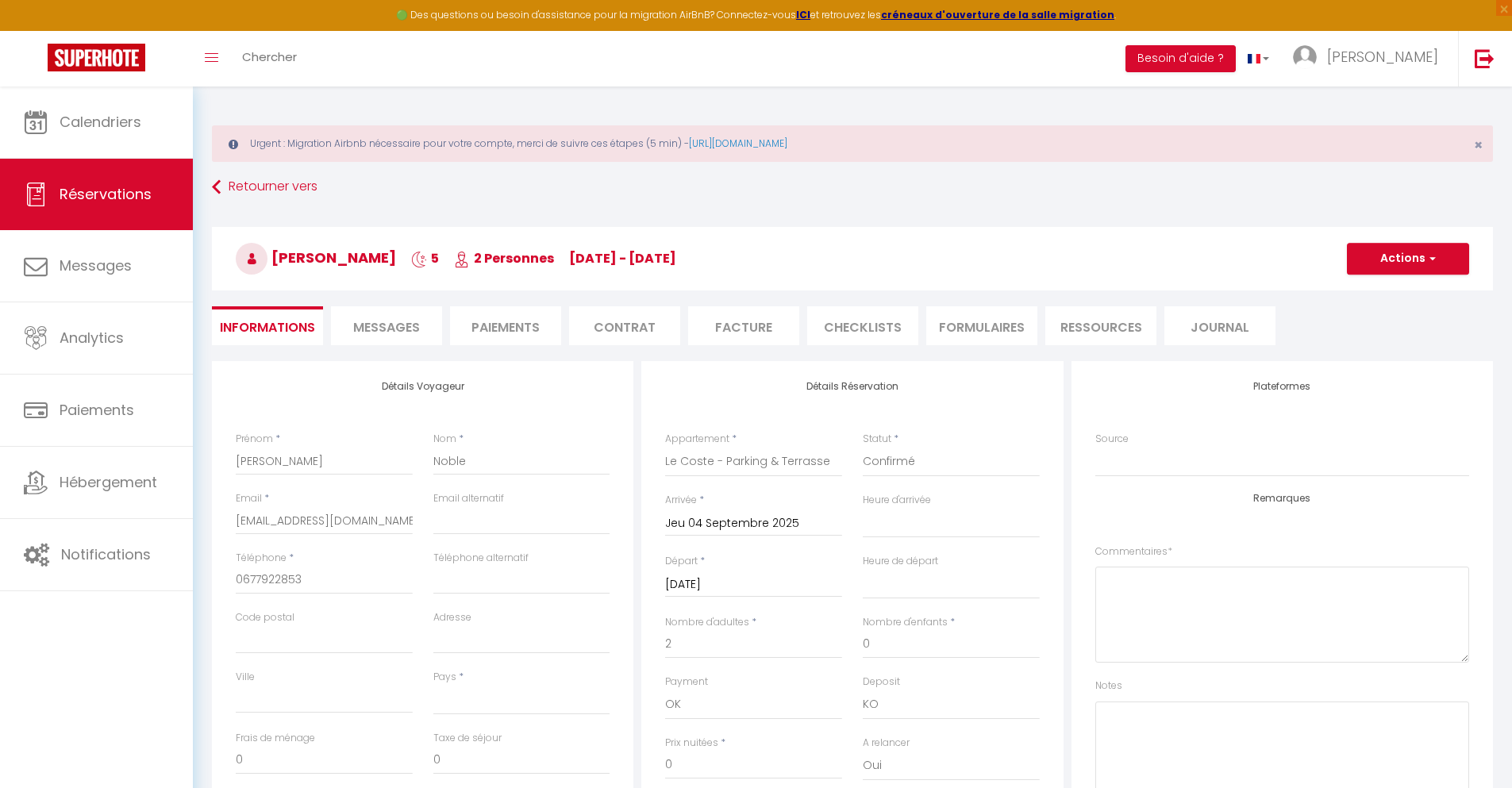
select select
checkbox input "false"
select select
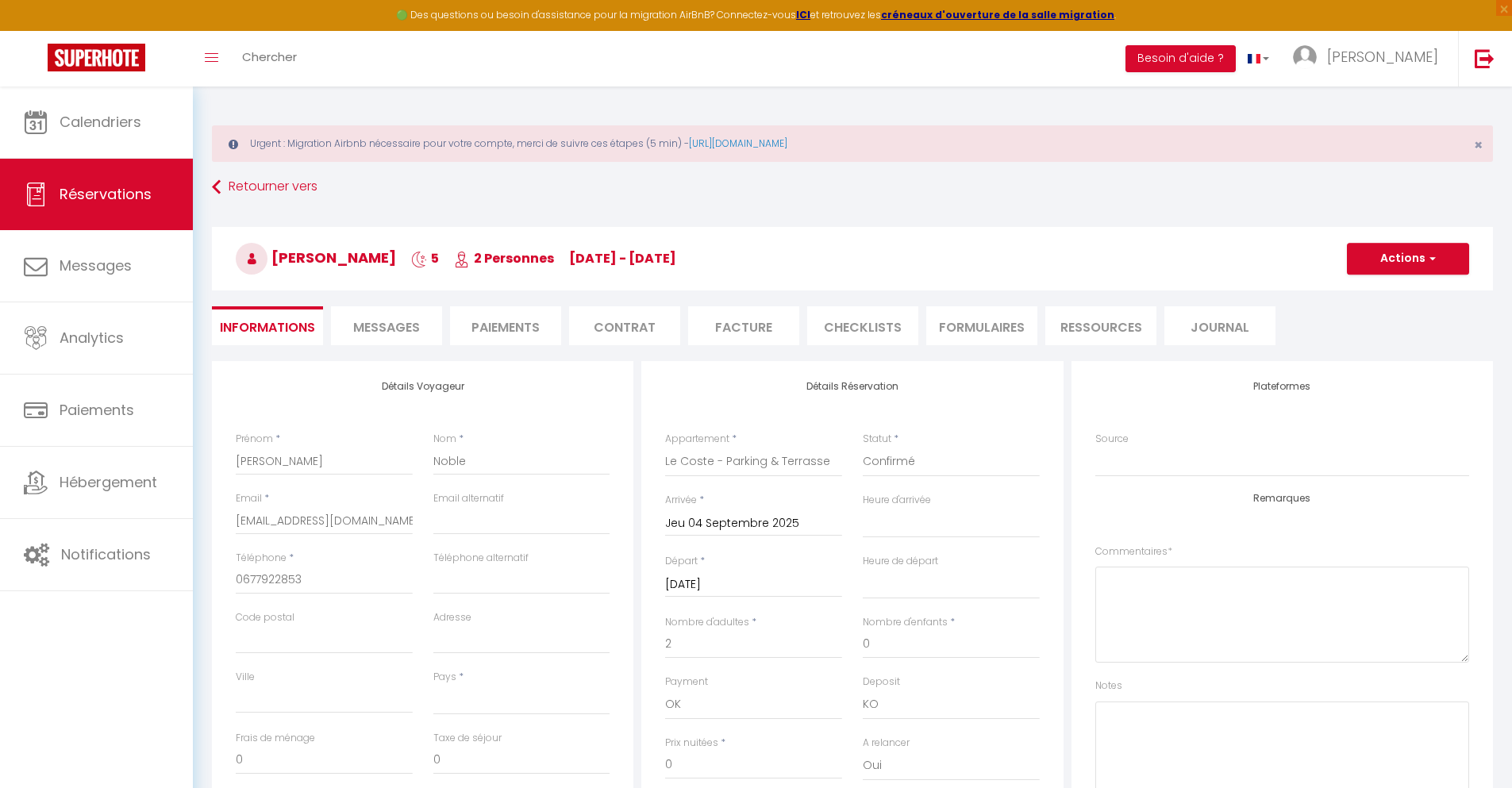
checkbox input "false"
select select "14:00"
select select "11:00"
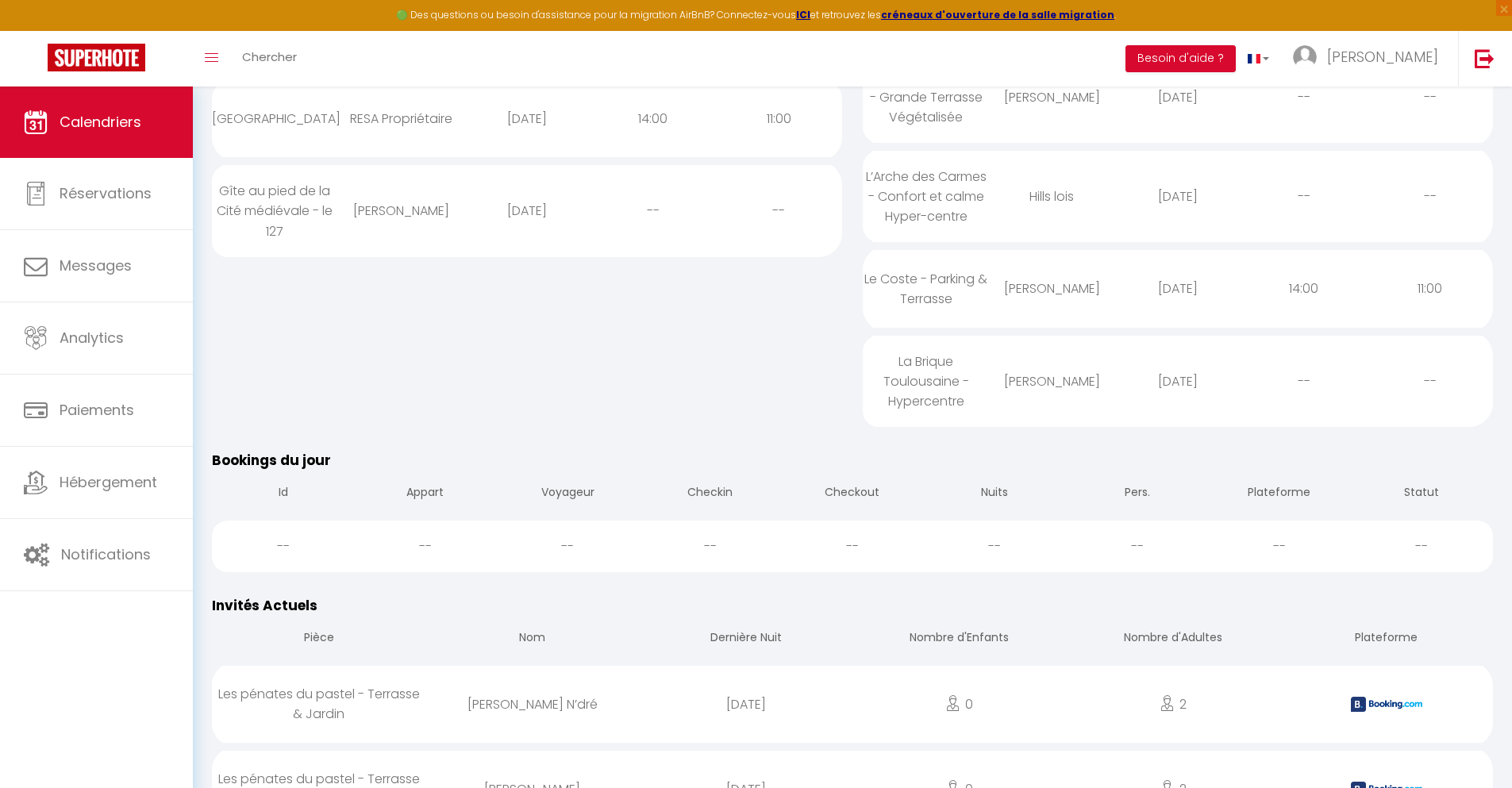
scroll to position [1073, 0]
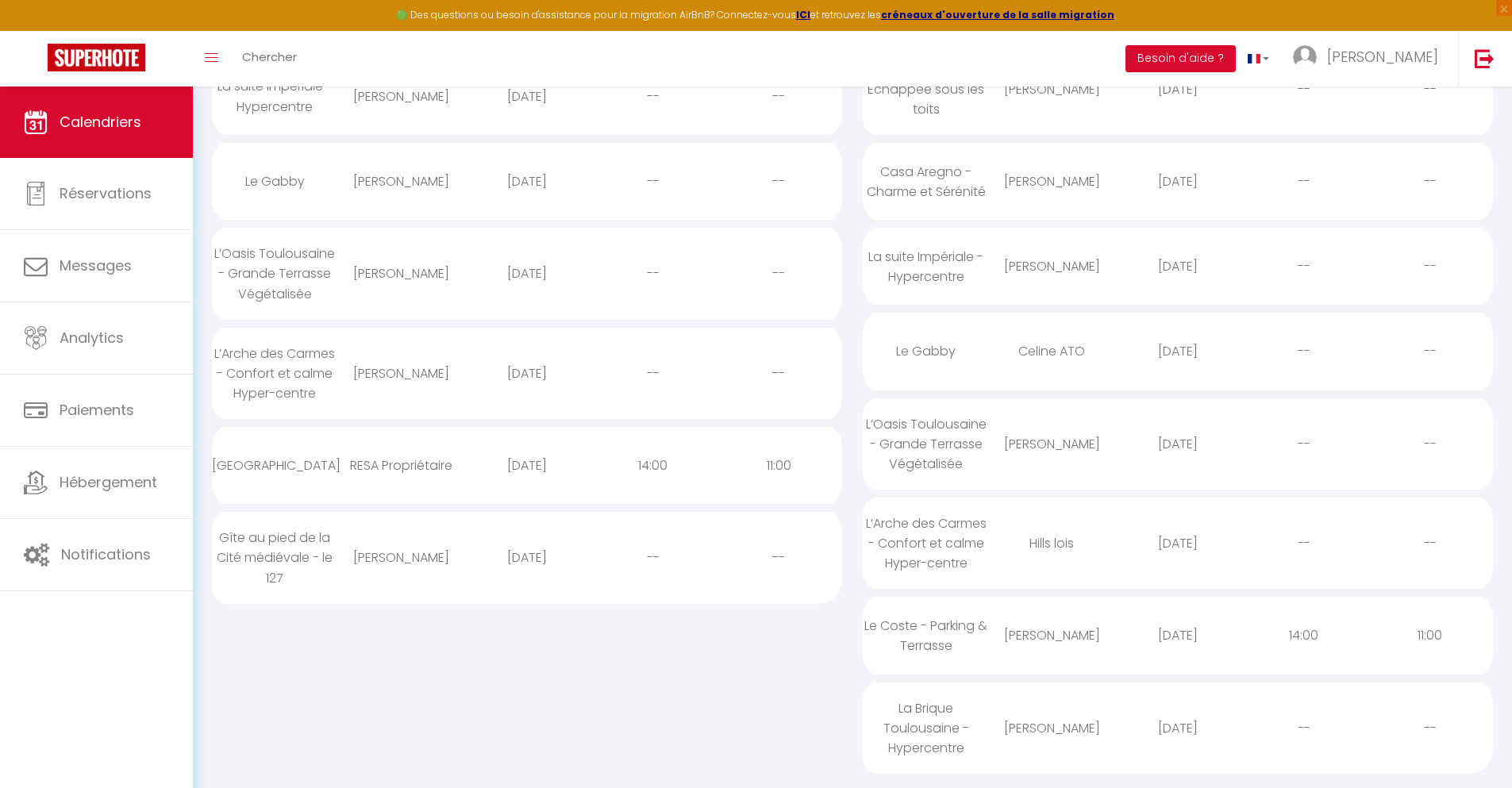
click at [1177, 740] on div "[DATE]" at bounding box center [1178, 728] width 126 height 52
select select "0"
select select "1"
select select
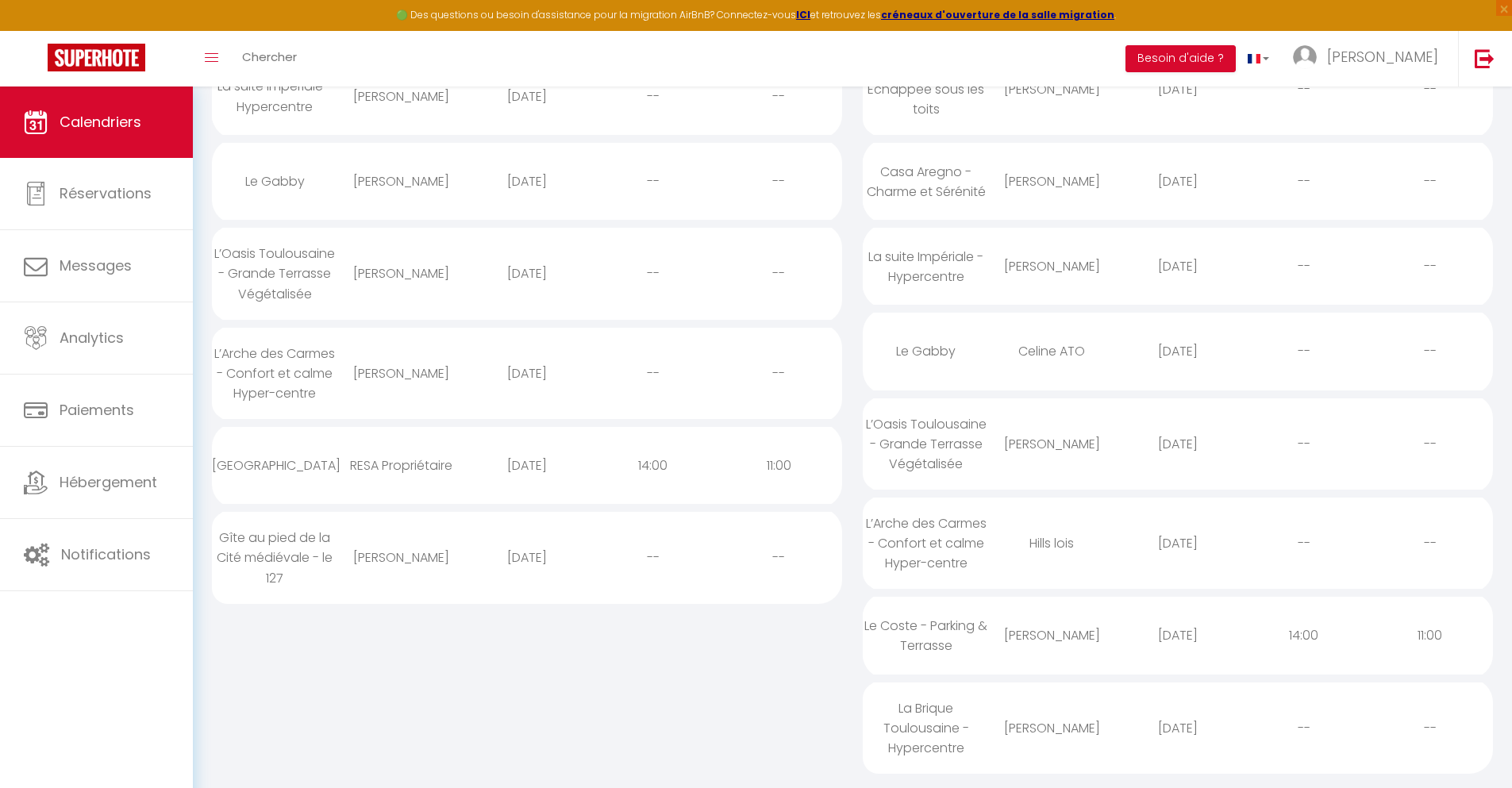
select select
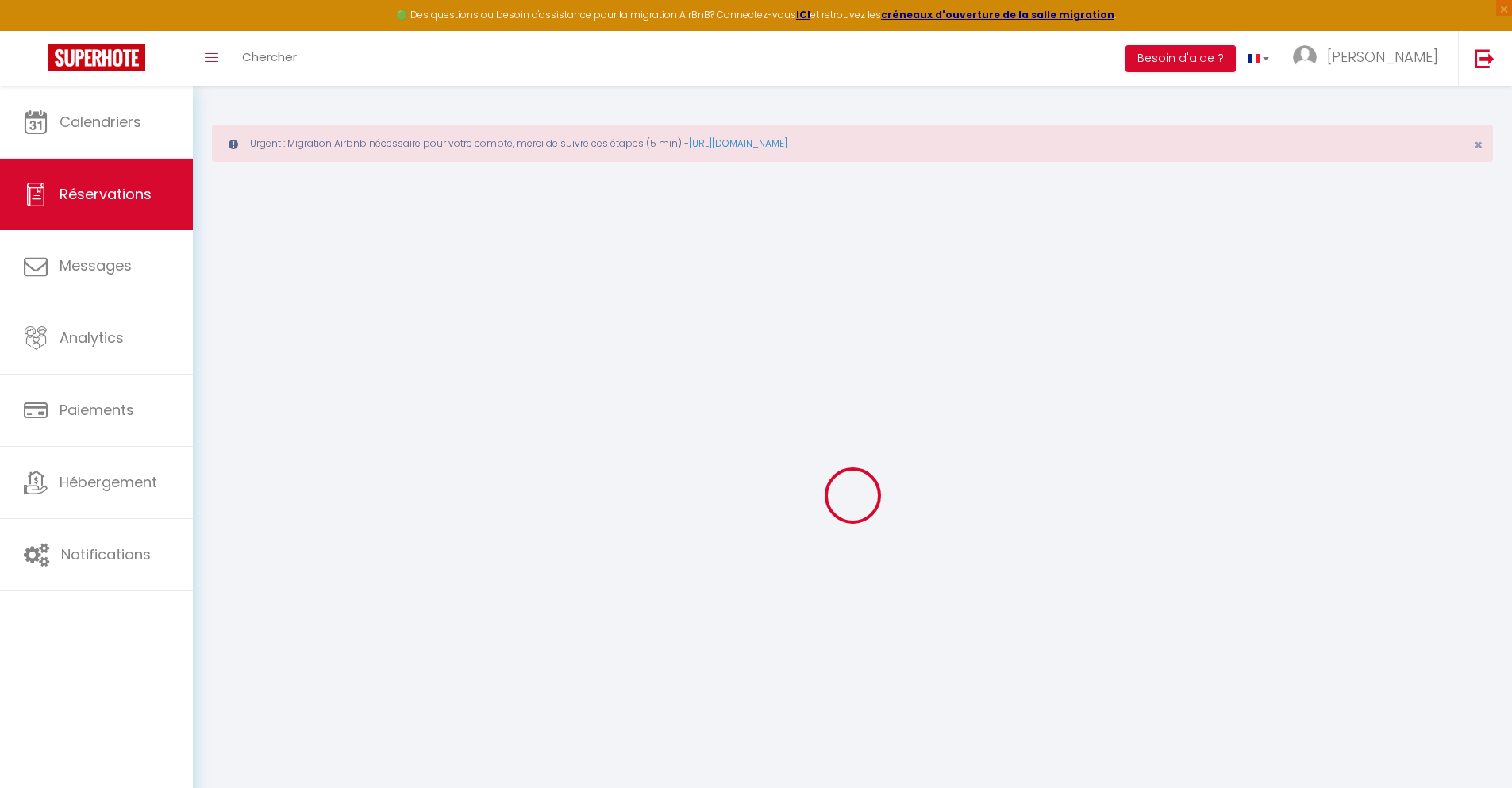
type input "[PERSON_NAME]"
type input "Boissier"
type input "[EMAIL_ADDRESS][DOMAIN_NAME]"
type input "[PHONE_NUMBER]"
select select
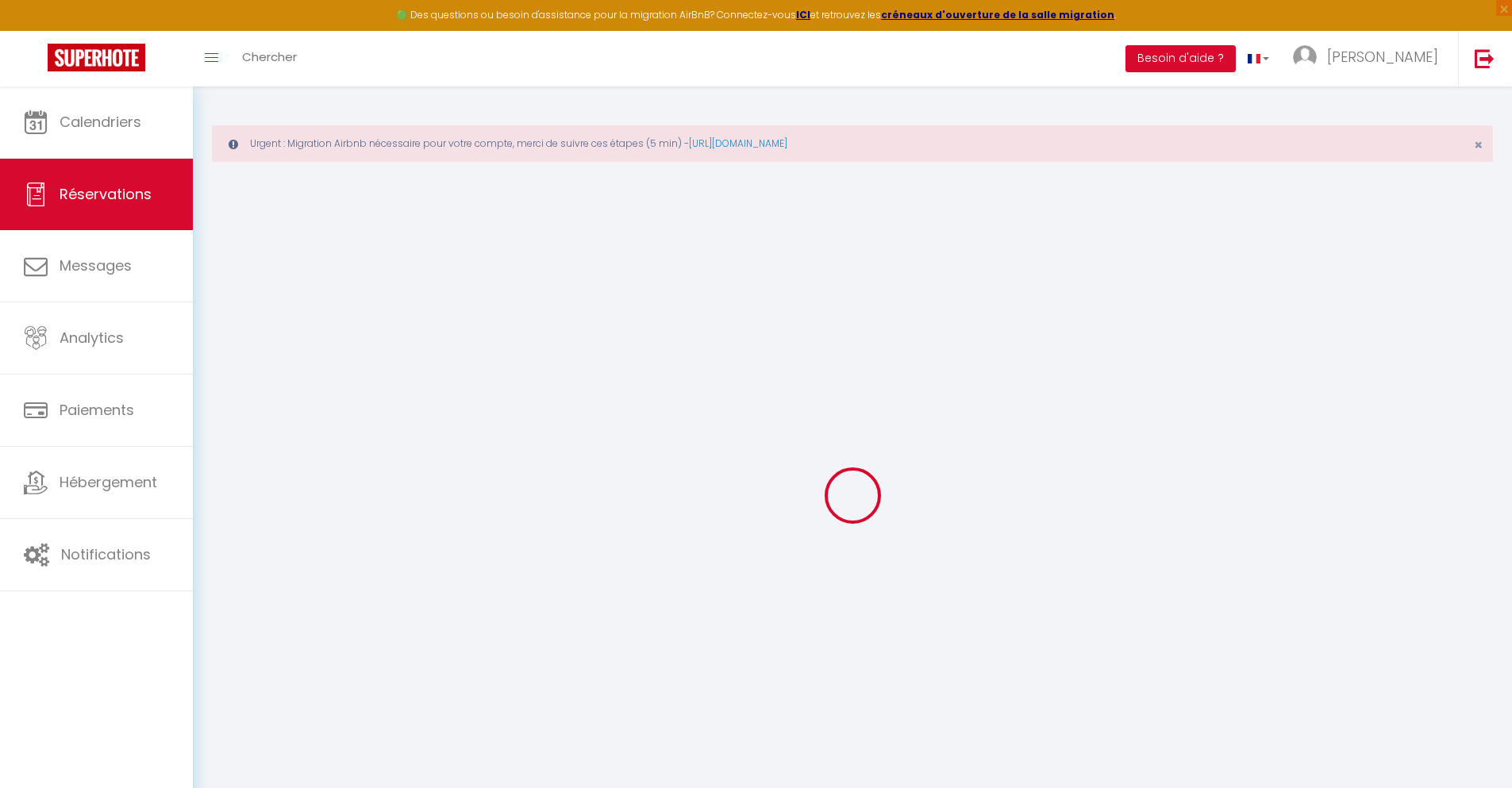
type input "8.52"
select select "76594"
select select "1"
select select
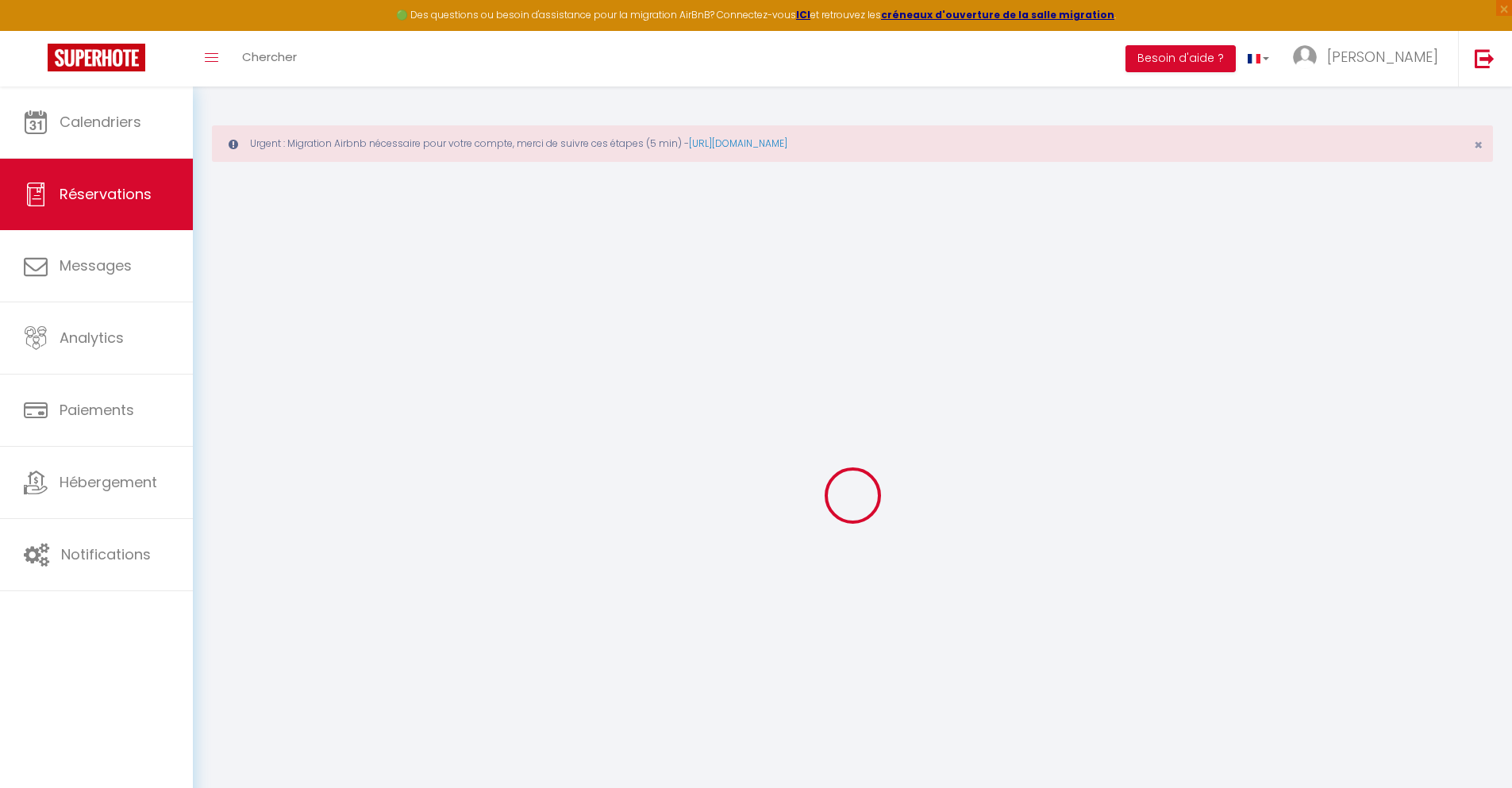
type input "1"
select select "12"
select select
type input "52"
checkbox input "false"
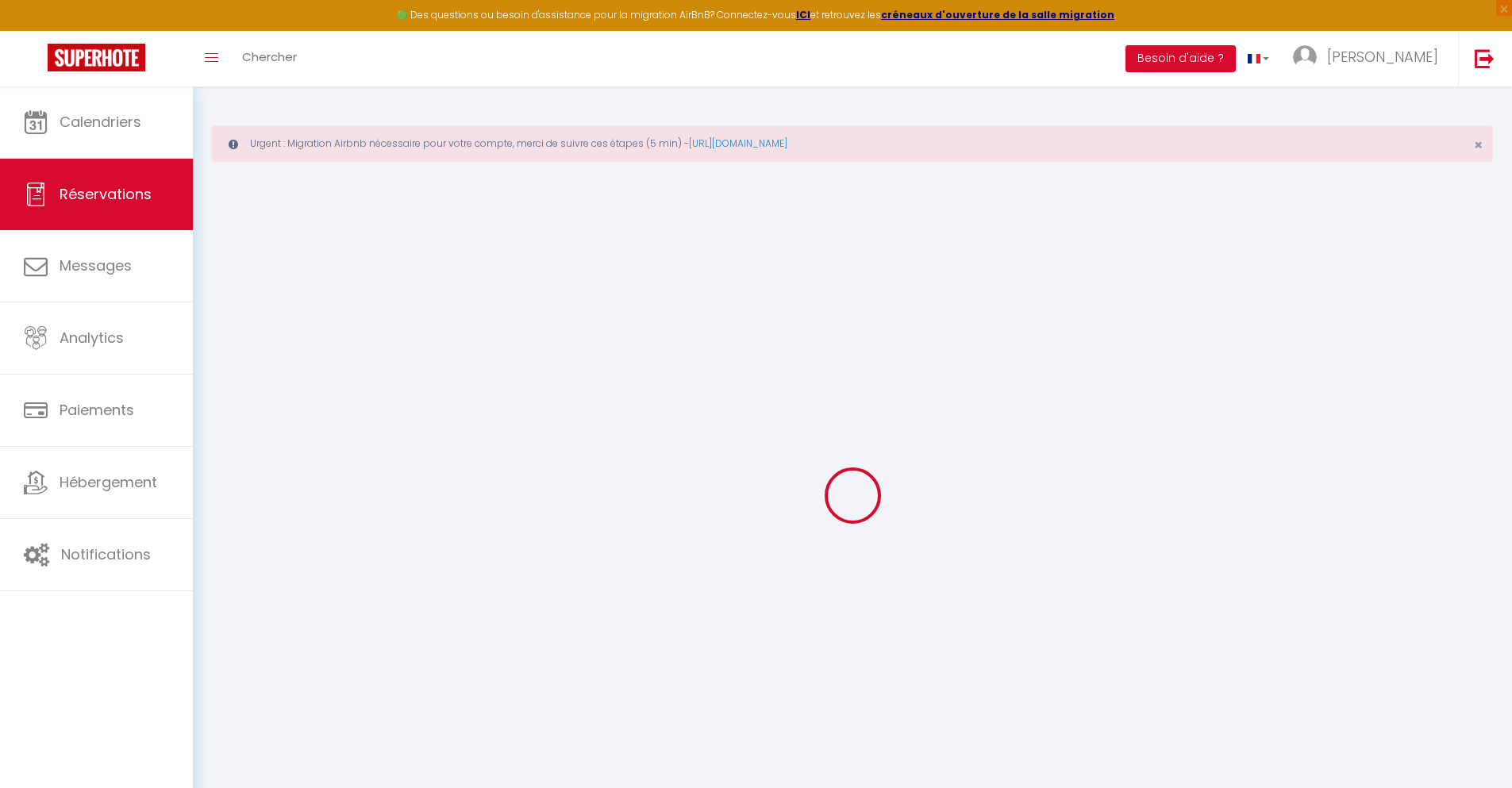
type input "4.68"
select select "1"
type input "0"
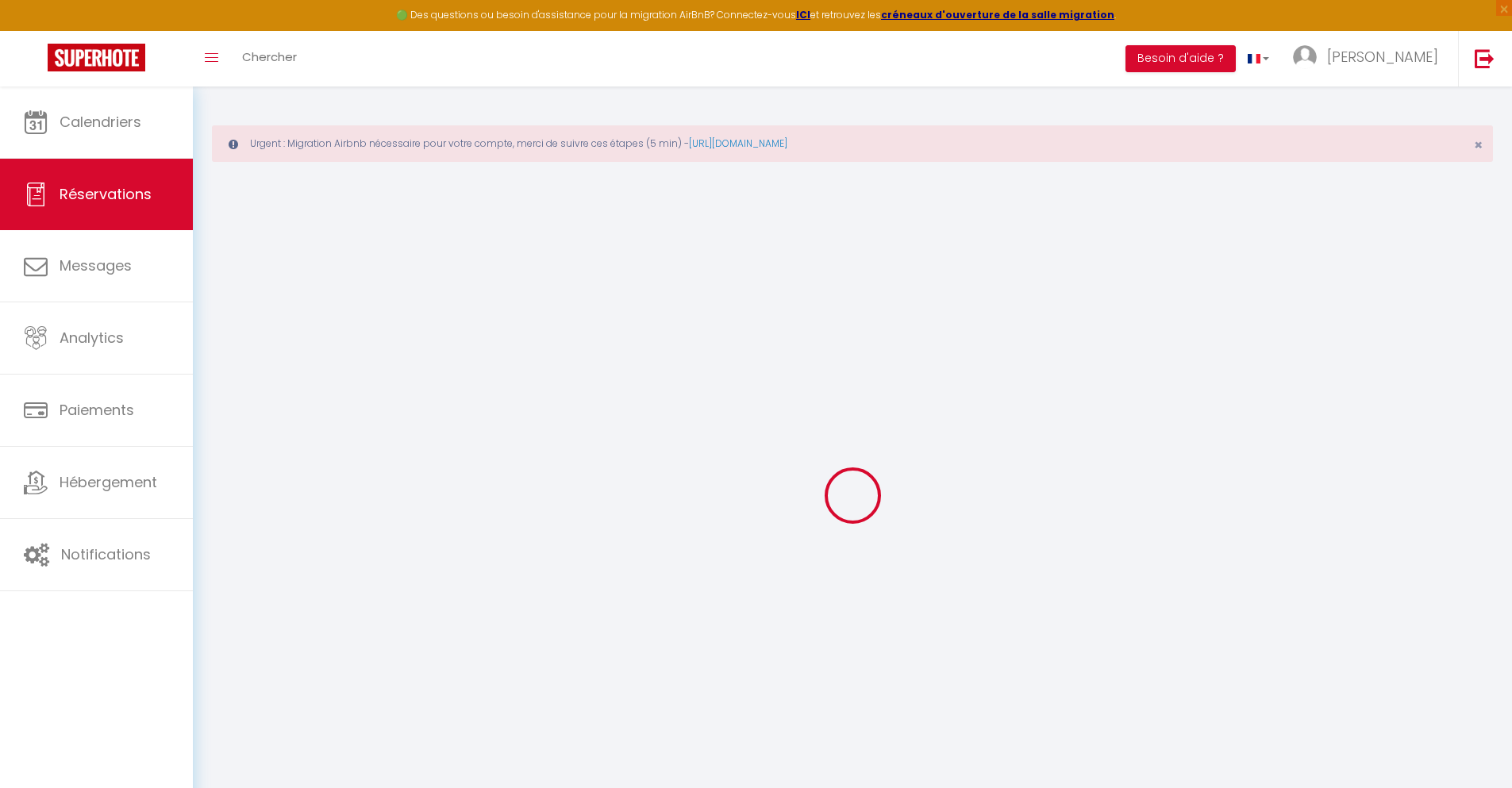
select select
select select "15"
checkbox input "false"
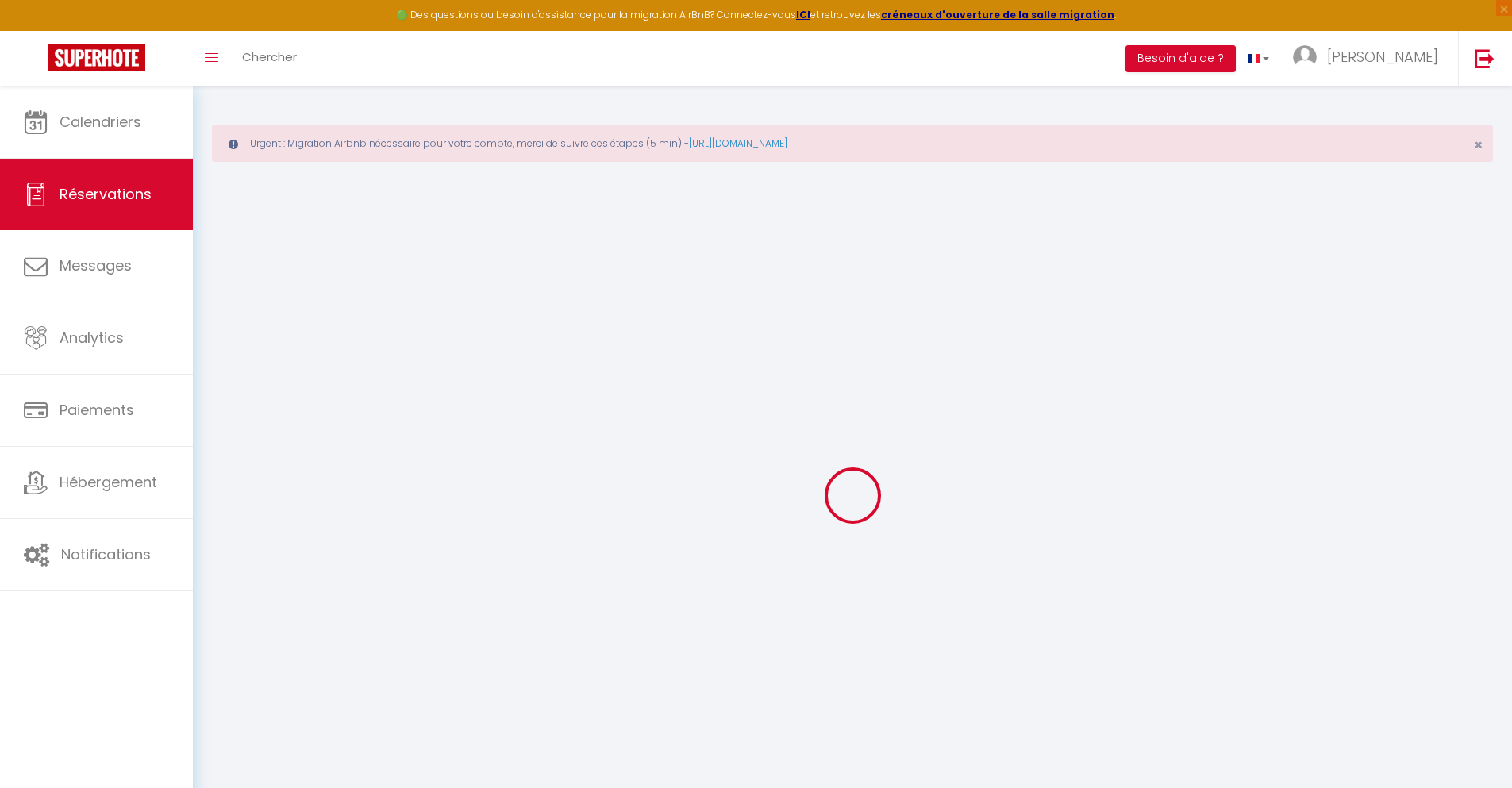
select select
checkbox input "false"
select select
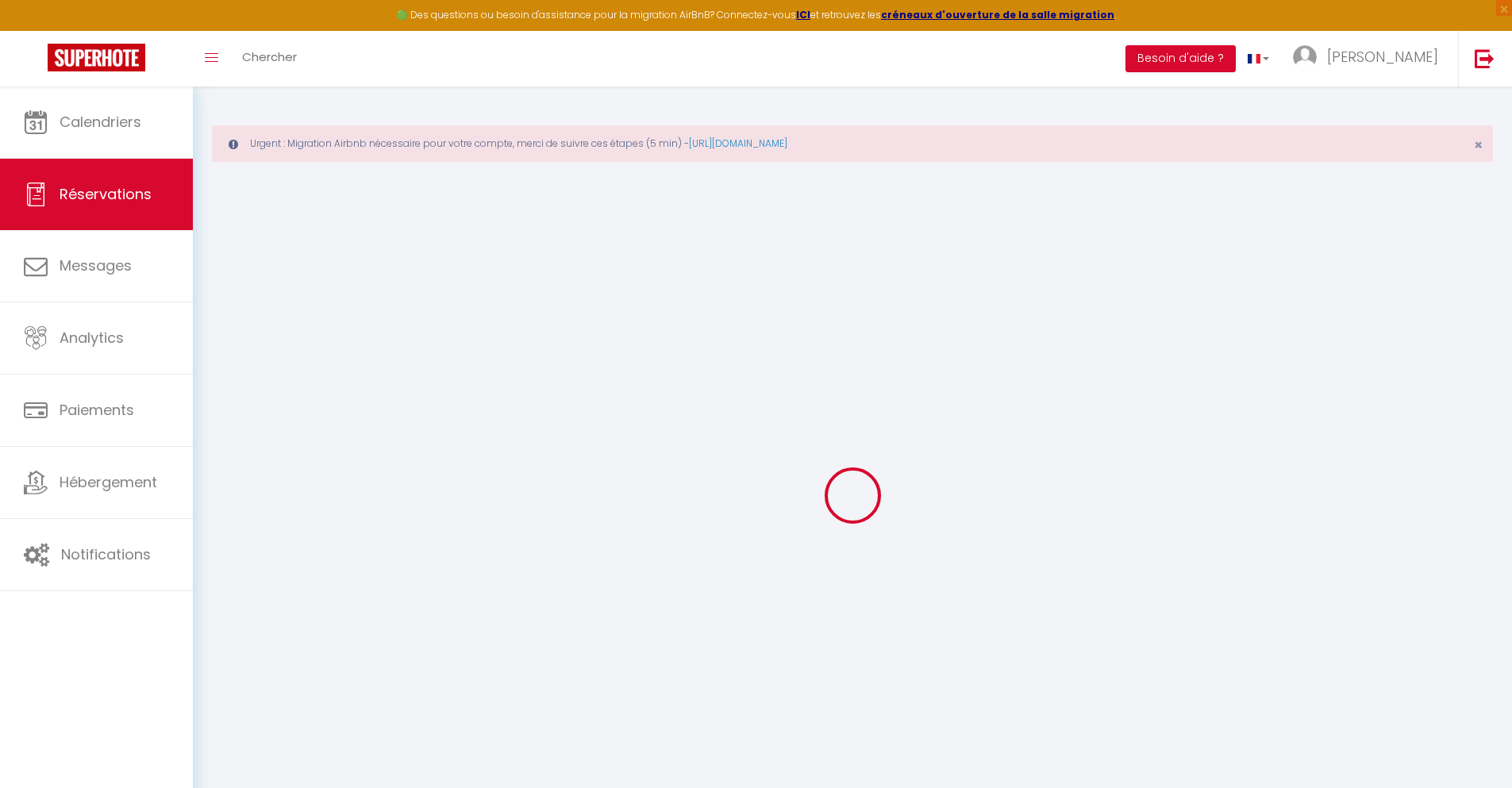
select select
checkbox input "false"
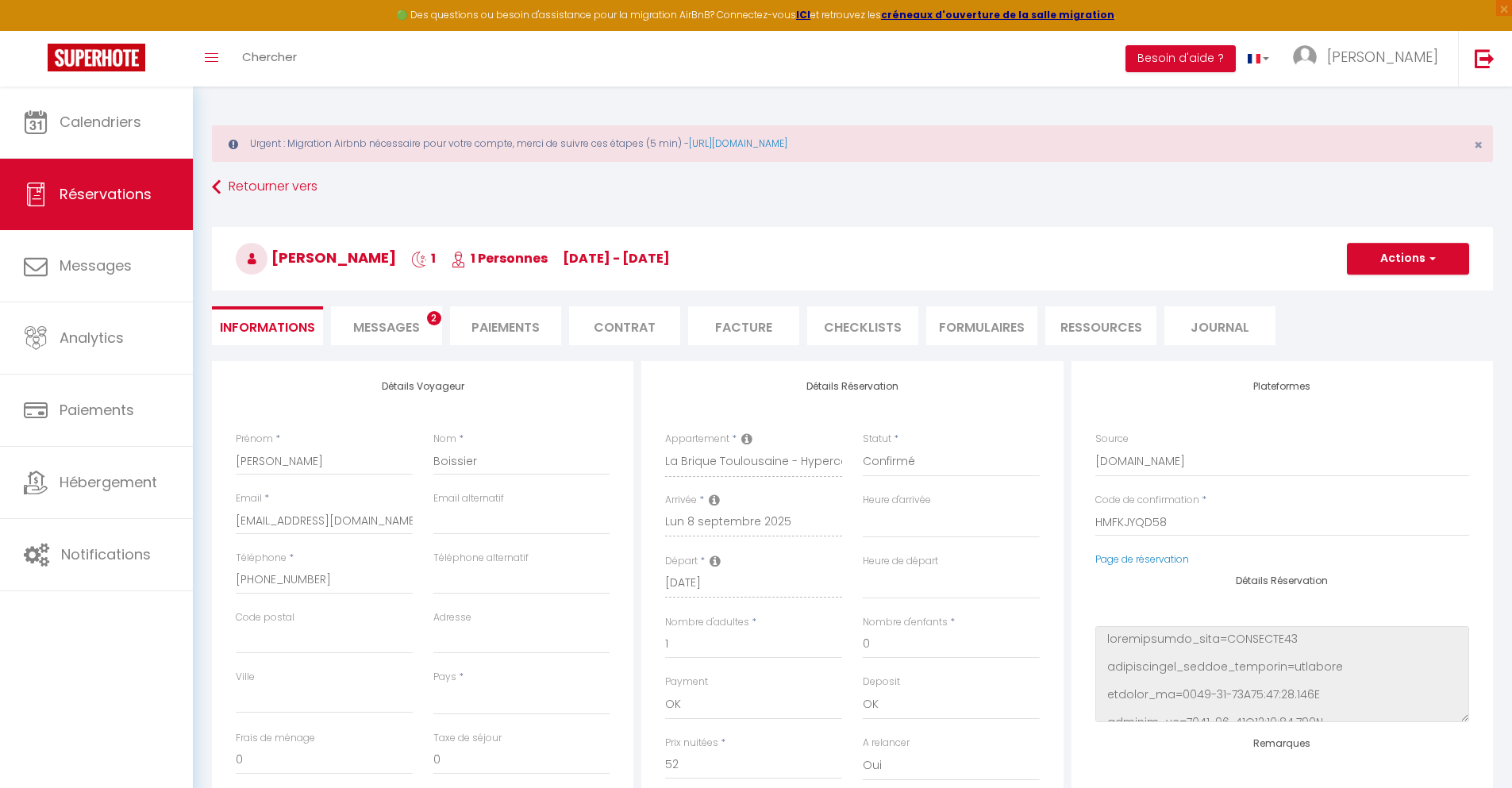
select select
type input "3.41"
select select
checkbox input "false"
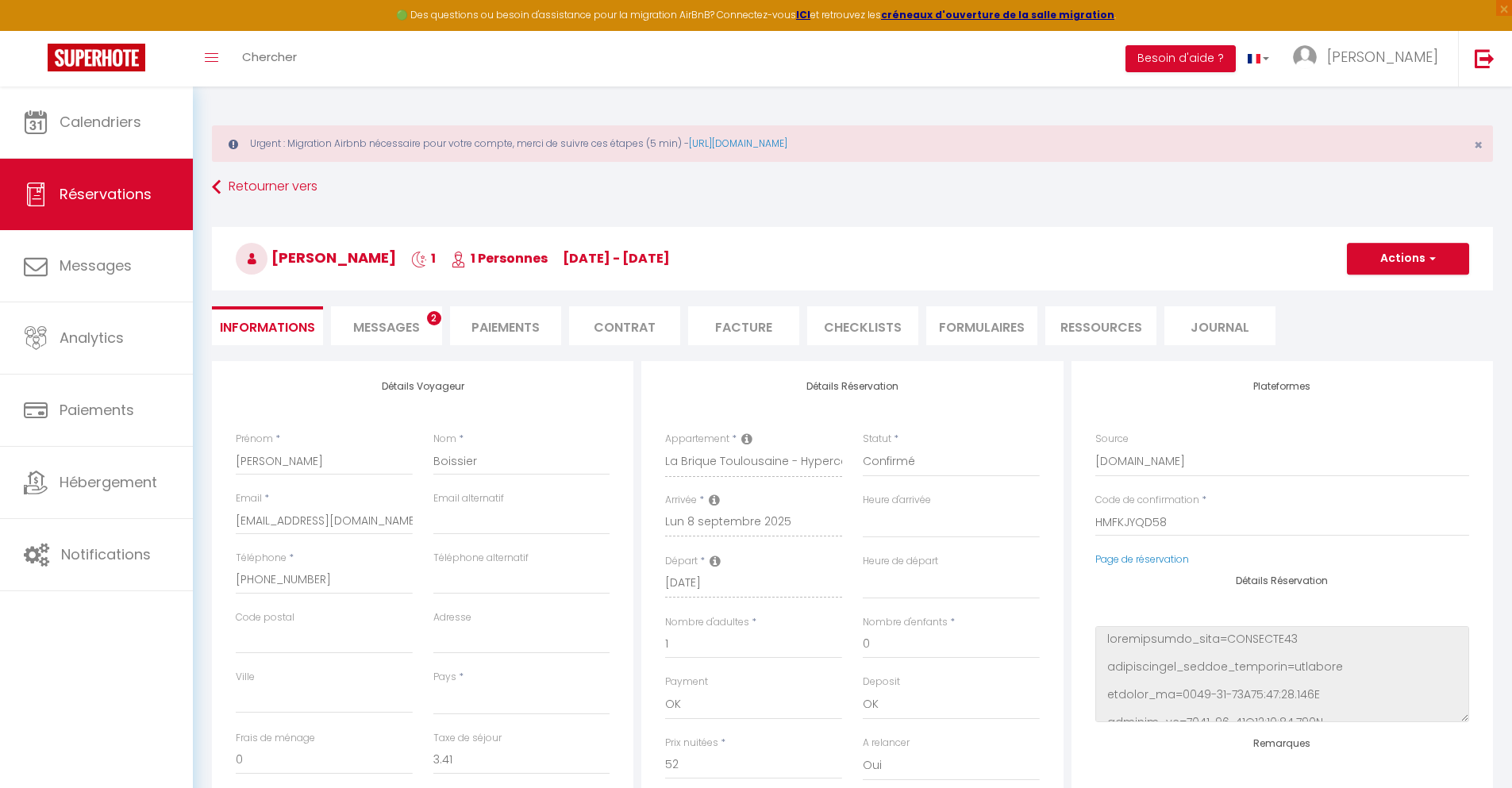
select select
checkbox input "false"
select select
